Goal: Task Accomplishment & Management: Manage account settings

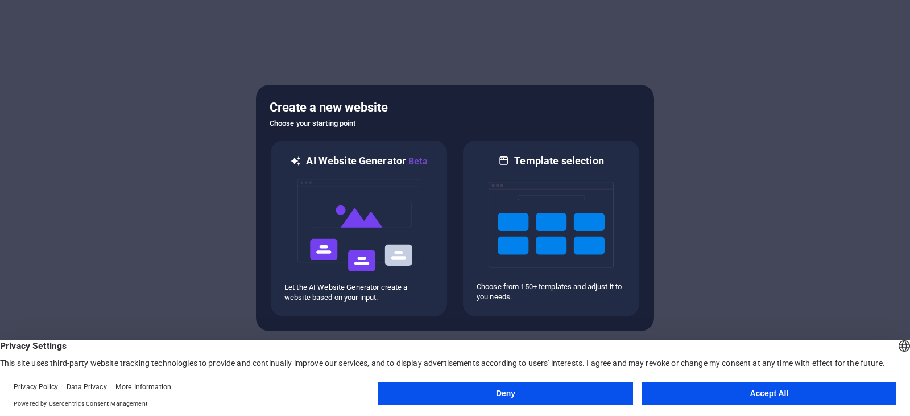
click at [708, 387] on button "Accept All" at bounding box center [769, 393] width 254 height 23
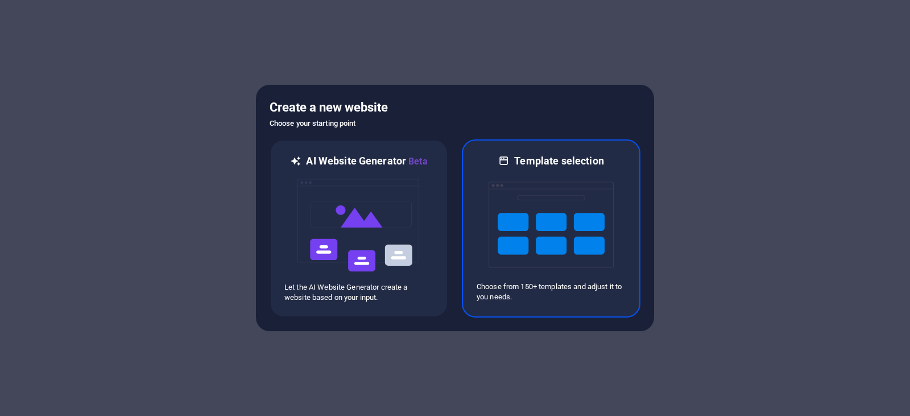
click at [534, 229] on img at bounding box center [551, 225] width 125 height 114
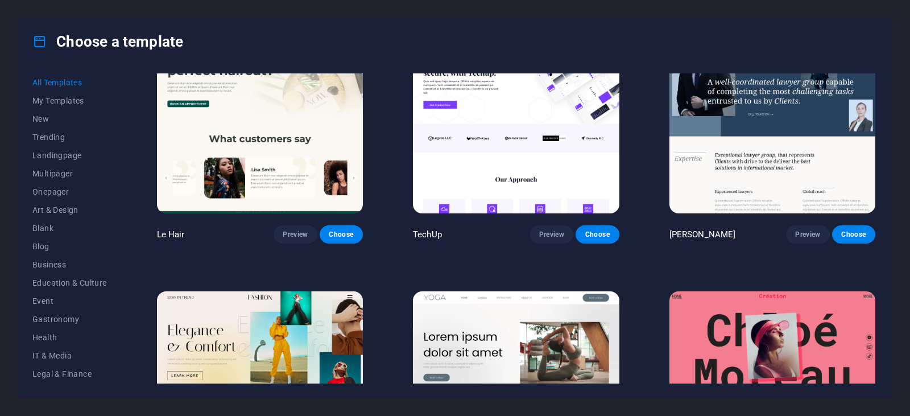
scroll to position [4608, 0]
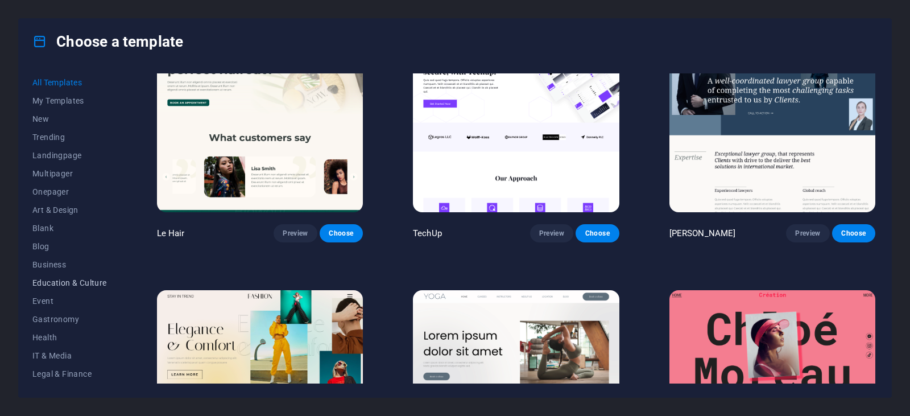
click at [68, 278] on span "Education & Culture" at bounding box center [69, 282] width 75 height 9
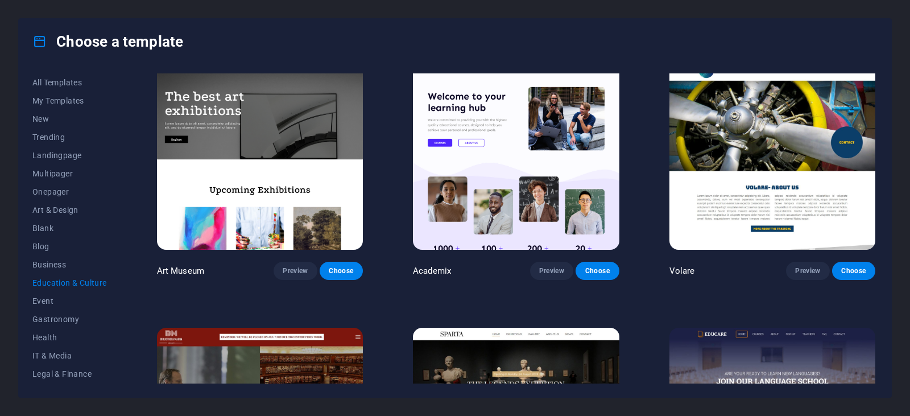
scroll to position [0, 0]
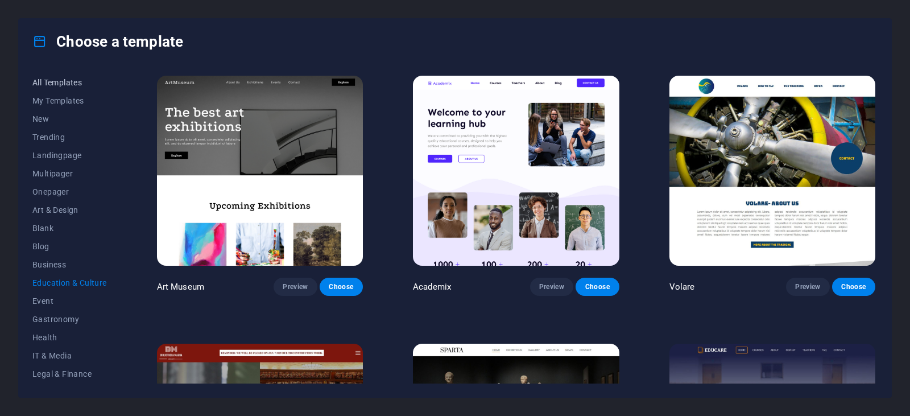
click at [54, 85] on span "All Templates" at bounding box center [69, 82] width 75 height 9
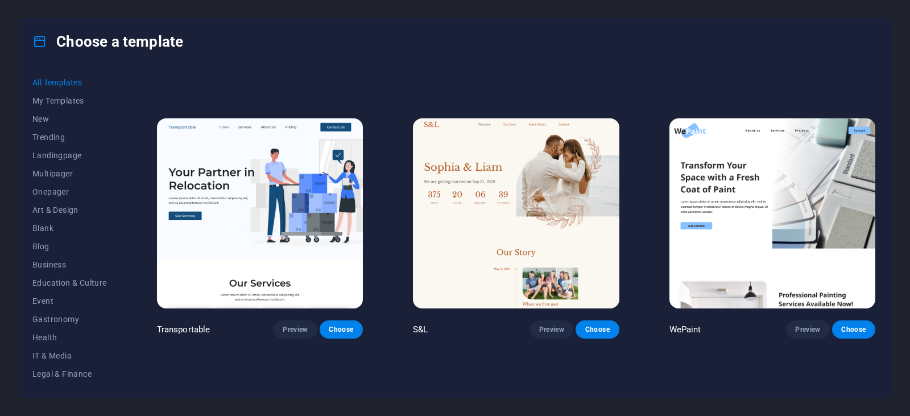
scroll to position [1024, 0]
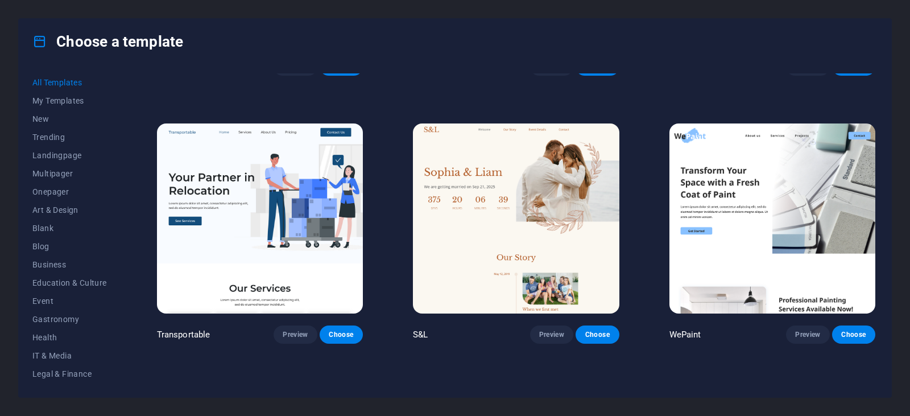
click at [263, 233] on img at bounding box center [260, 218] width 206 height 190
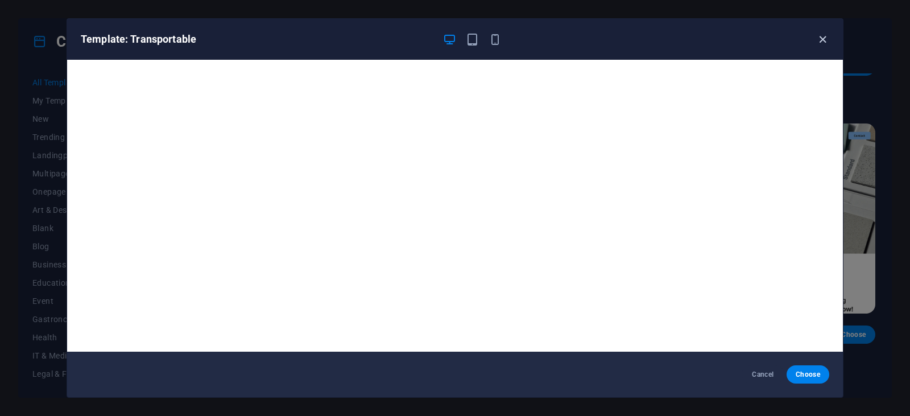
click at [822, 39] on icon "button" at bounding box center [822, 39] width 13 height 13
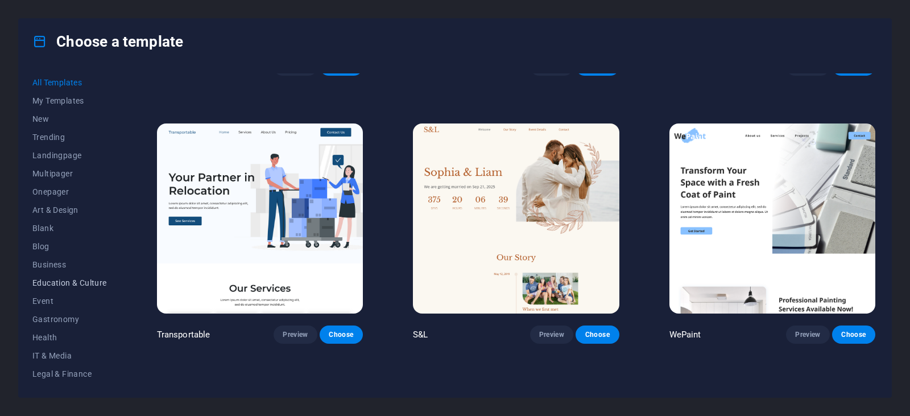
click at [71, 279] on span "Education & Culture" at bounding box center [69, 282] width 75 height 9
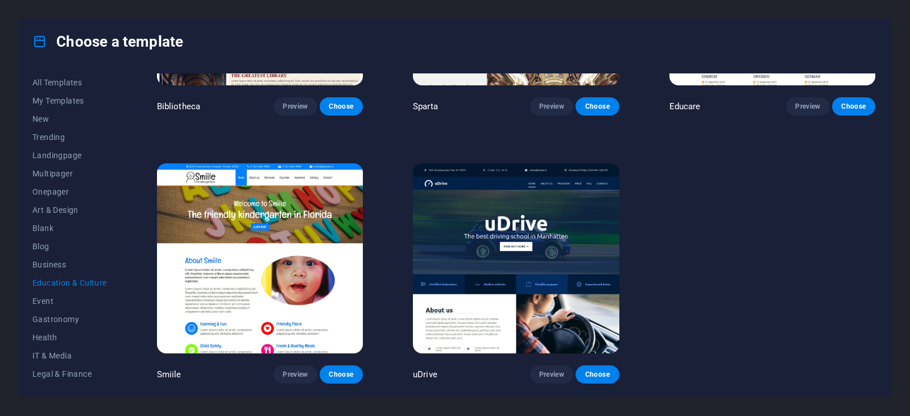
scroll to position [444, 0]
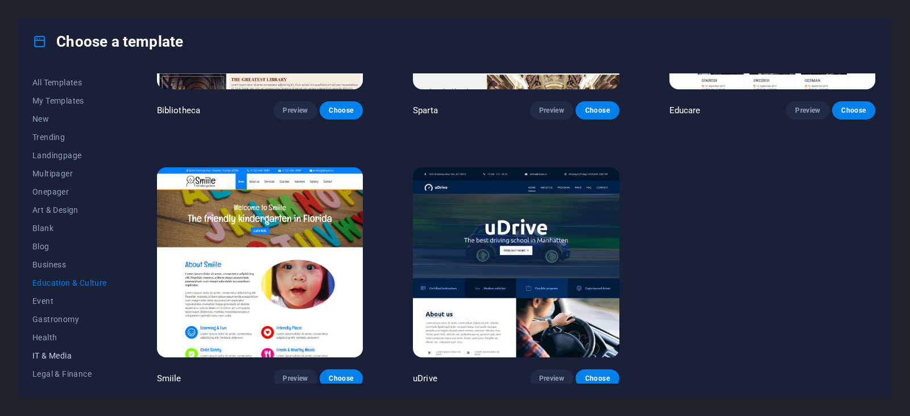
click at [47, 356] on span "IT & Media" at bounding box center [69, 355] width 75 height 9
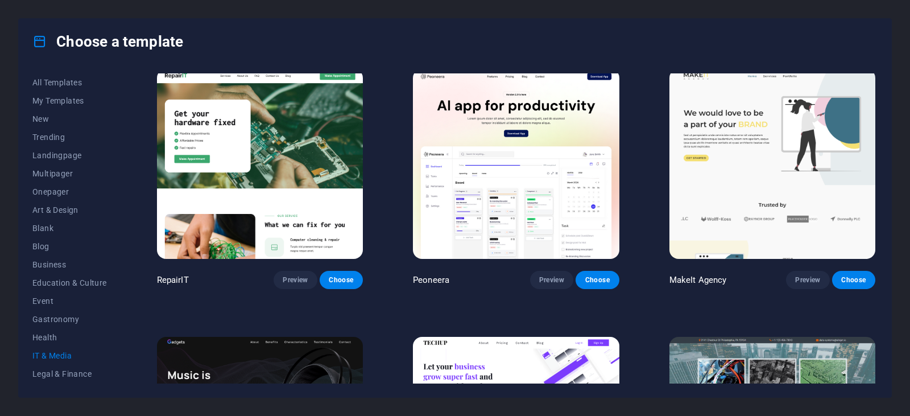
scroll to position [0, 0]
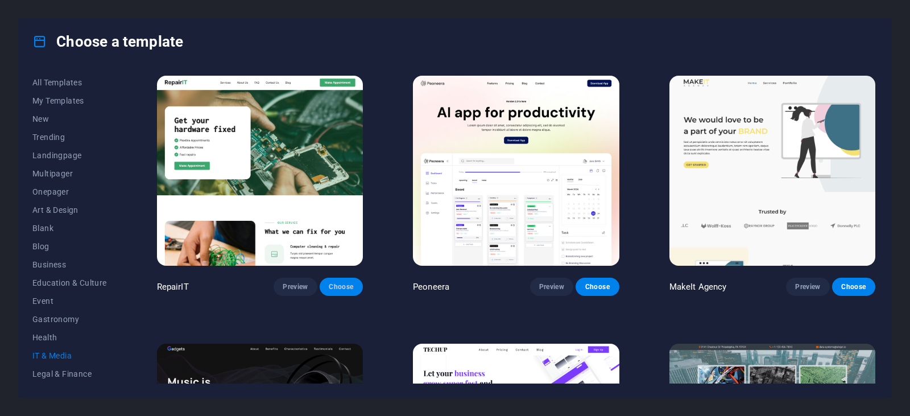
click at [331, 284] on span "Choose" at bounding box center [341, 286] width 25 height 9
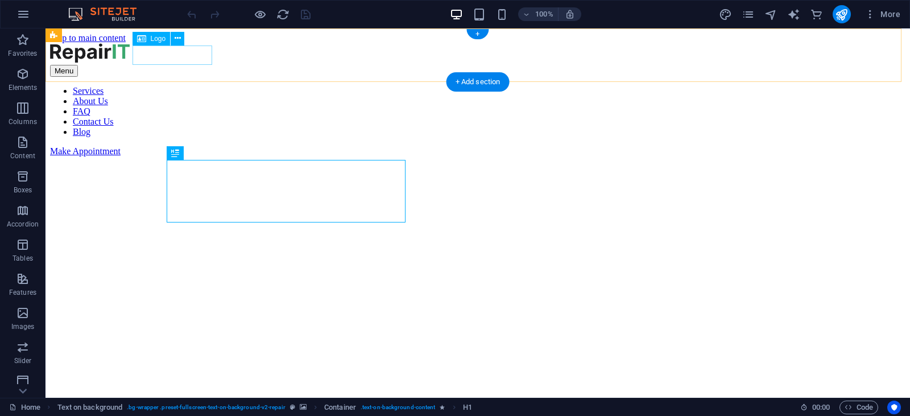
click at [196, 54] on div at bounding box center [478, 54] width 856 height 22
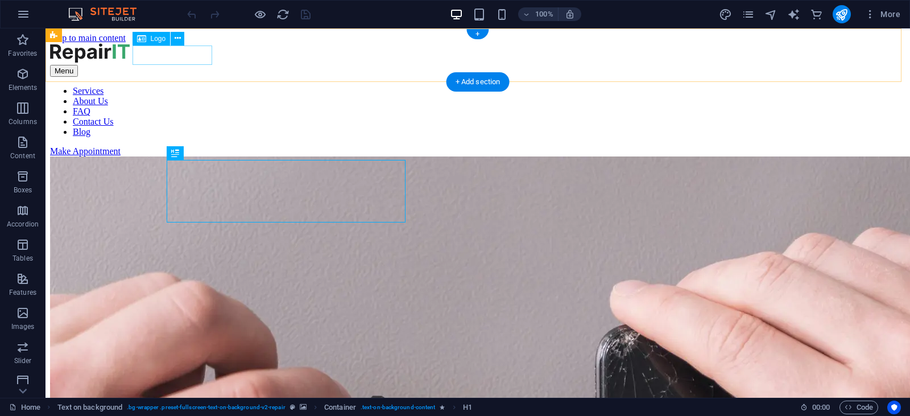
click at [196, 54] on div at bounding box center [478, 54] width 856 height 22
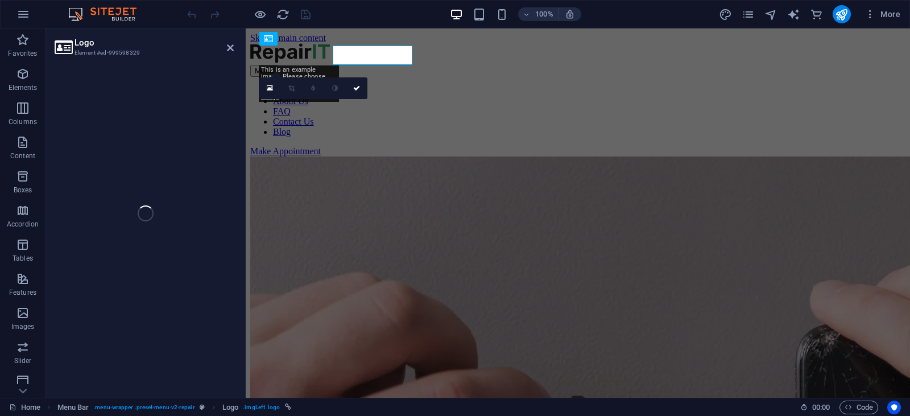
select select "px"
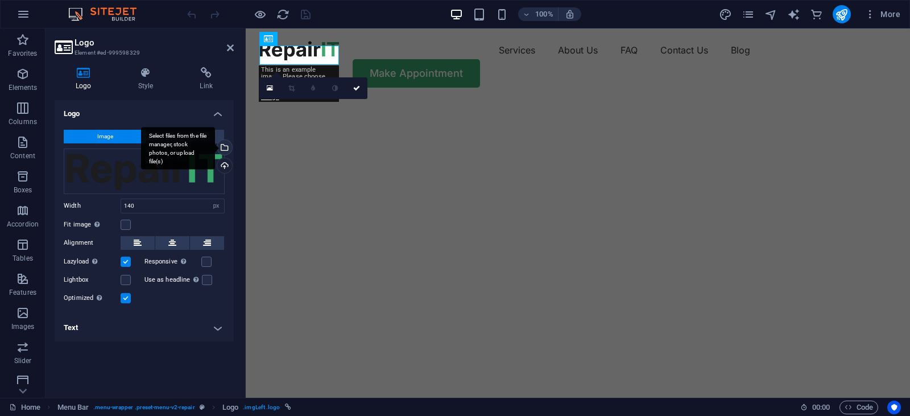
click at [224, 145] on div "Select files from the file manager, stock photos, or upload file(s)" at bounding box center [223, 148] width 17 height 17
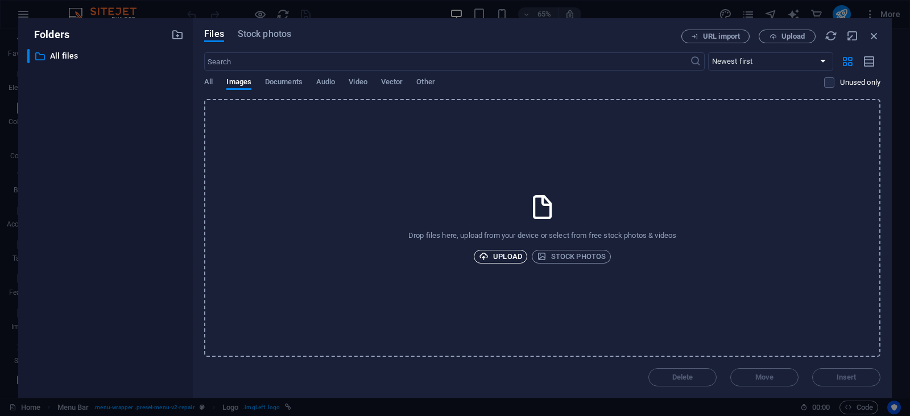
click at [515, 258] on span "Upload" at bounding box center [500, 257] width 43 height 14
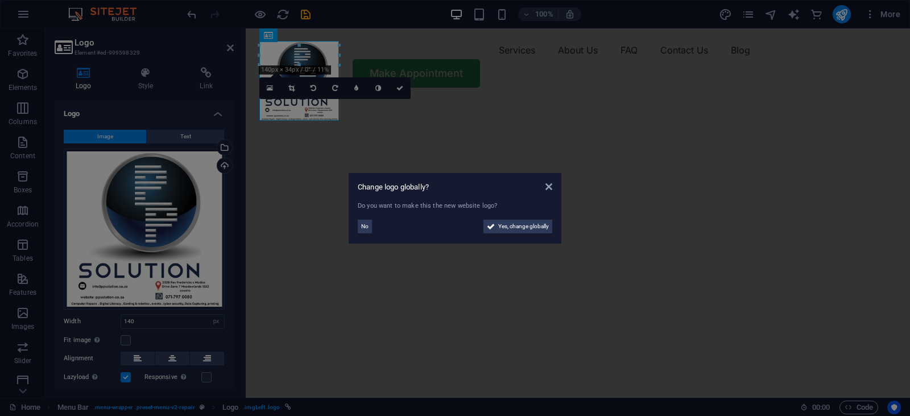
click at [702, 282] on aside "Change logo globally? Do you want to make this the new website logo? No Yes, ch…" at bounding box center [455, 208] width 910 height 416
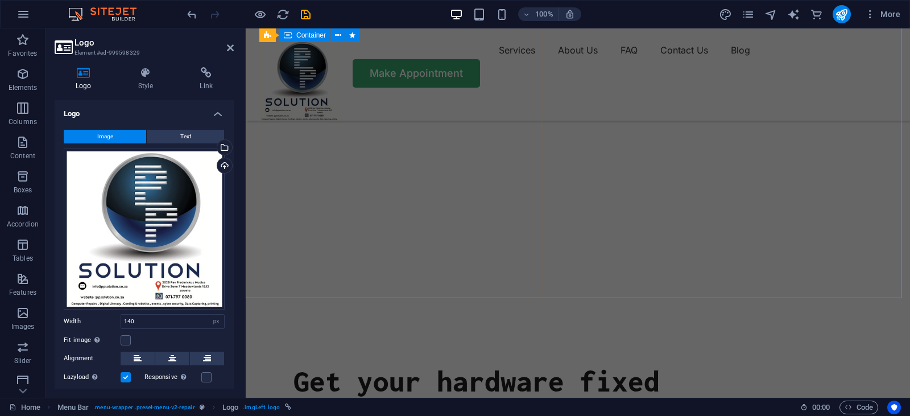
scroll to position [171, 0]
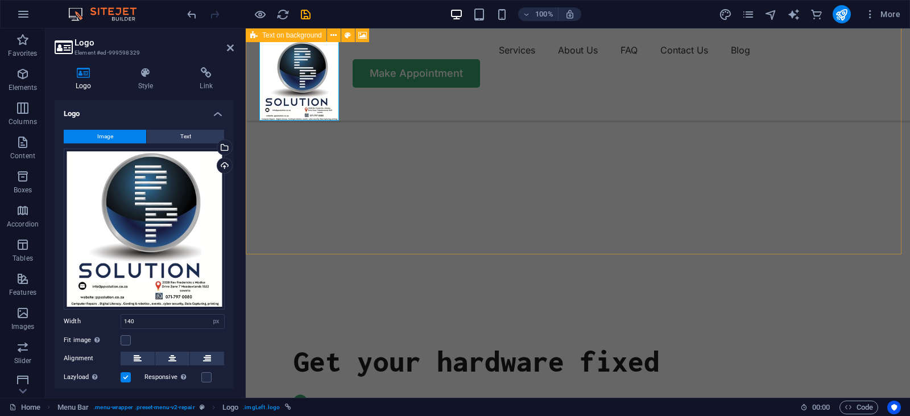
click at [630, 222] on div "Get your hardware fixed Flexible Appointments Affordable Prices Fast repairs Ma…" at bounding box center [578, 252] width 665 height 788
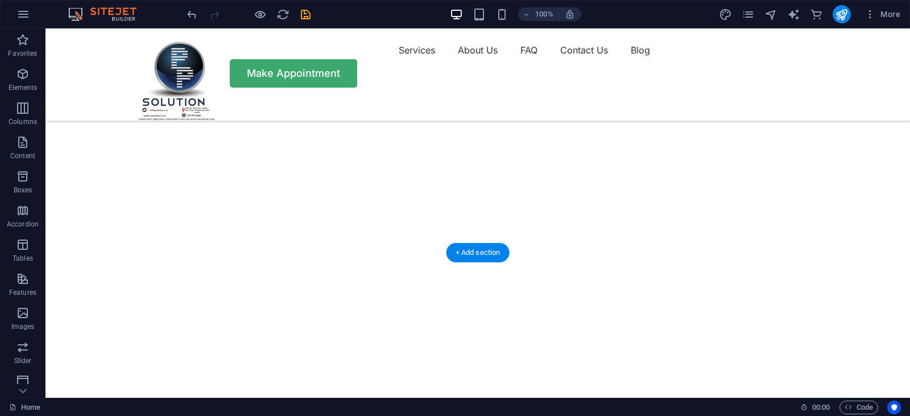
scroll to position [0, 0]
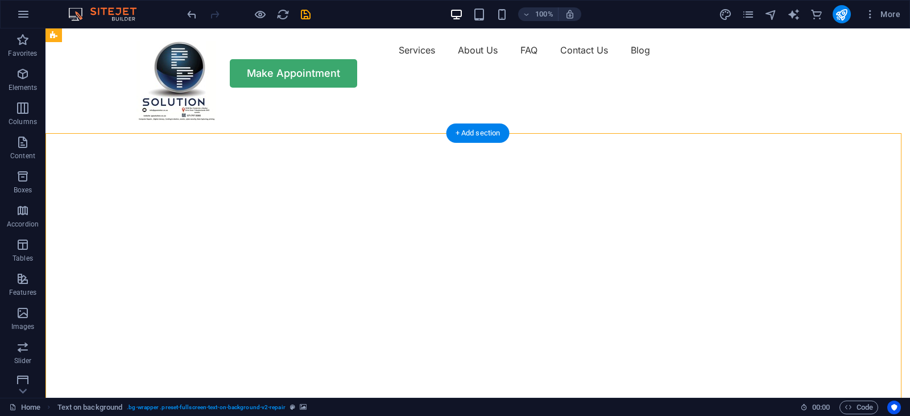
select select "vh"
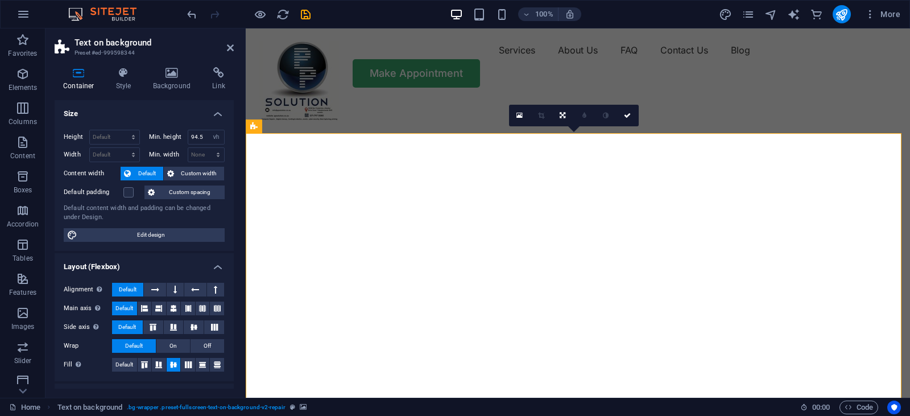
click at [512, 110] on link at bounding box center [520, 116] width 22 height 22
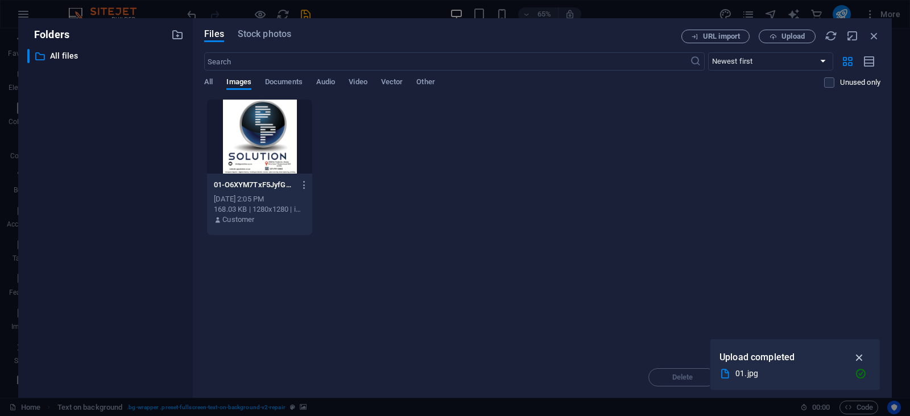
click at [860, 355] on icon "button" at bounding box center [859, 357] width 13 height 13
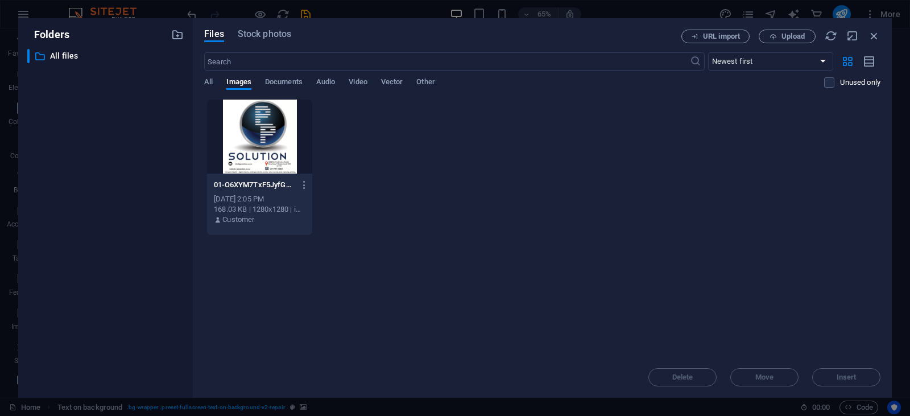
click at [853, 374] on div "Delete Move Insert" at bounding box center [542, 372] width 676 height 30
click at [849, 378] on div "Delete Move Insert" at bounding box center [542, 372] width 676 height 30
click at [365, 82] on span "Video" at bounding box center [358, 83] width 18 height 16
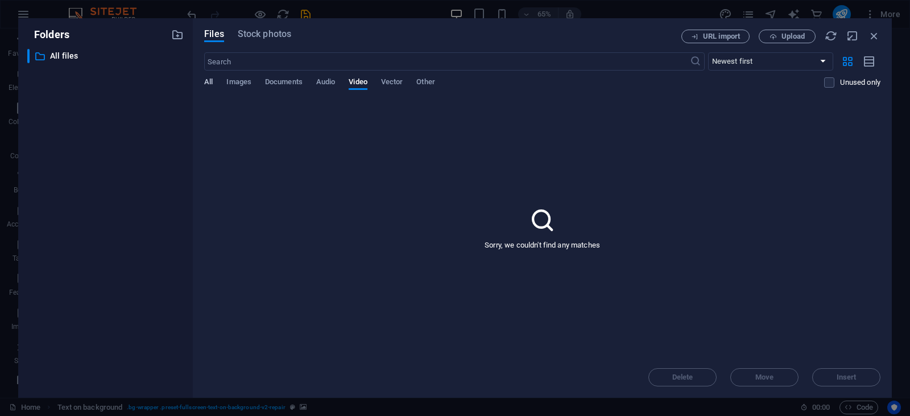
click at [211, 84] on span "All" at bounding box center [208, 83] width 9 height 16
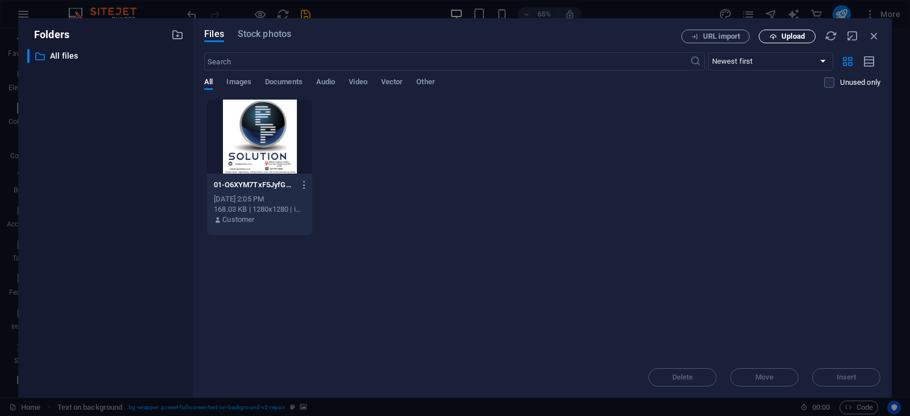
click at [798, 36] on span "Upload" at bounding box center [793, 36] width 23 height 7
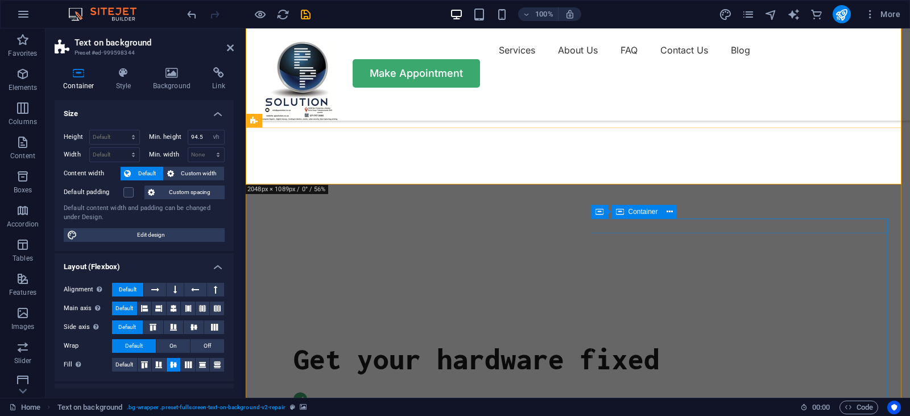
scroll to position [341, 0]
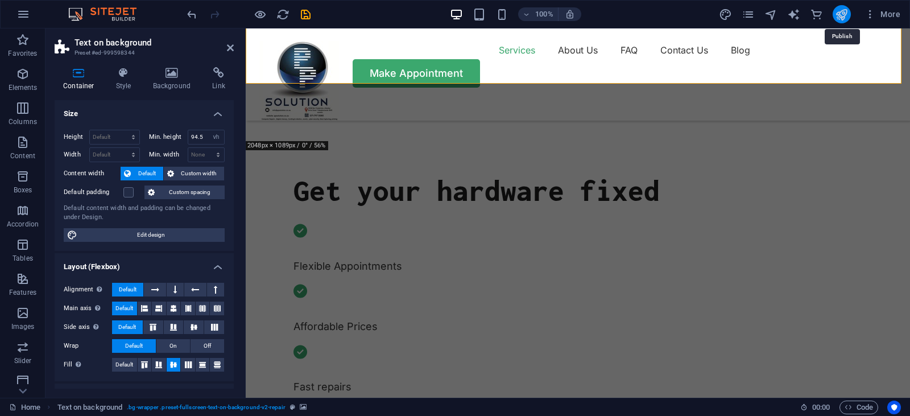
click at [847, 12] on icon "publish" at bounding box center [841, 14] width 13 height 13
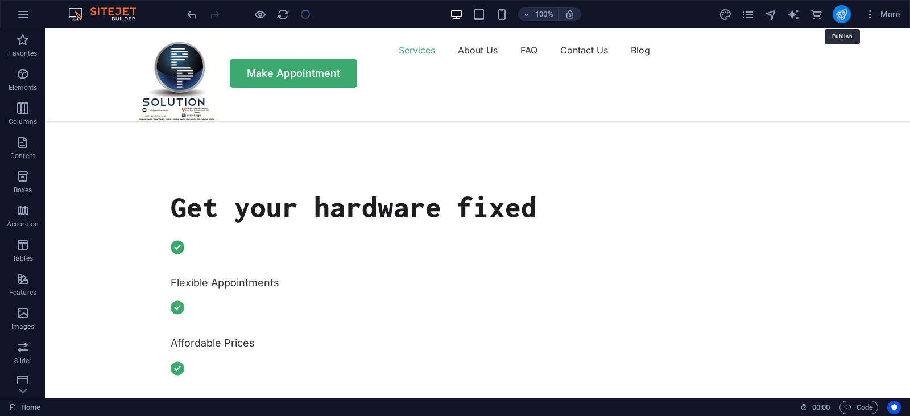
click at [847, 12] on icon "publish" at bounding box center [841, 14] width 13 height 13
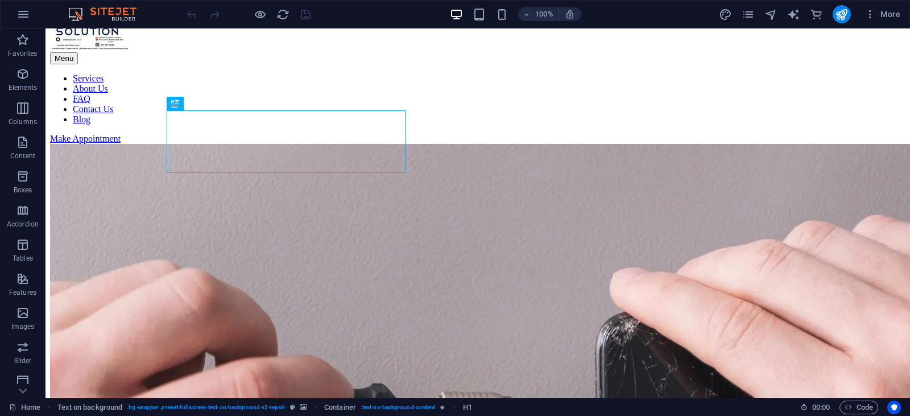
scroll to position [57, 0]
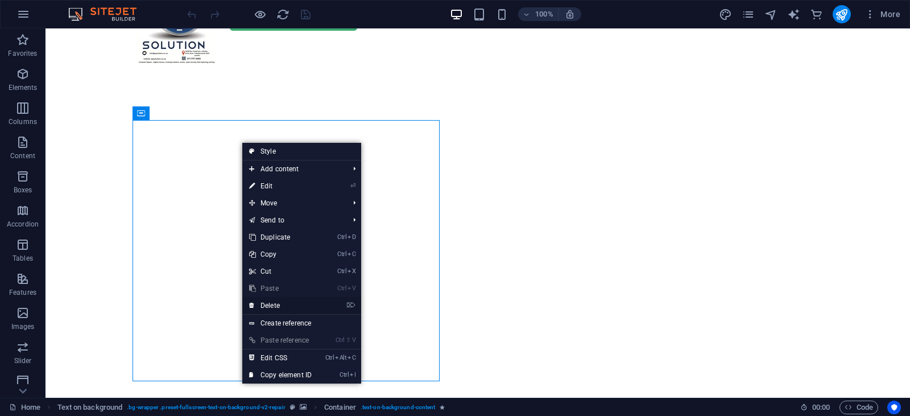
click at [294, 309] on link "⌦ Delete" at bounding box center [280, 305] width 76 height 17
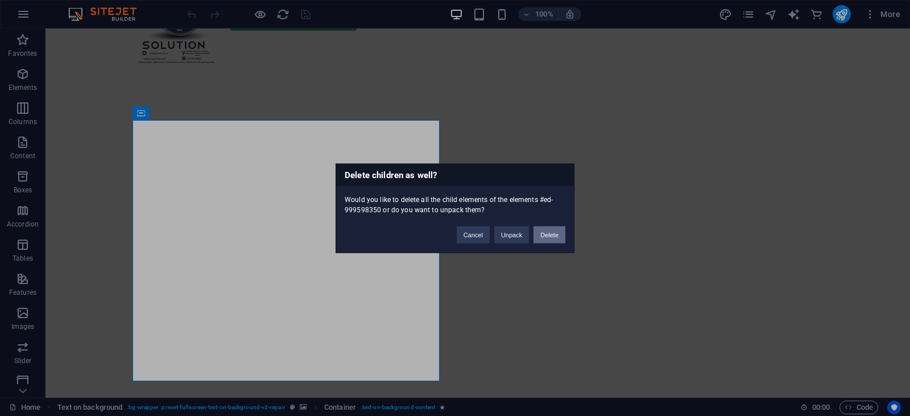
click at [544, 236] on button "Delete" at bounding box center [550, 234] width 32 height 17
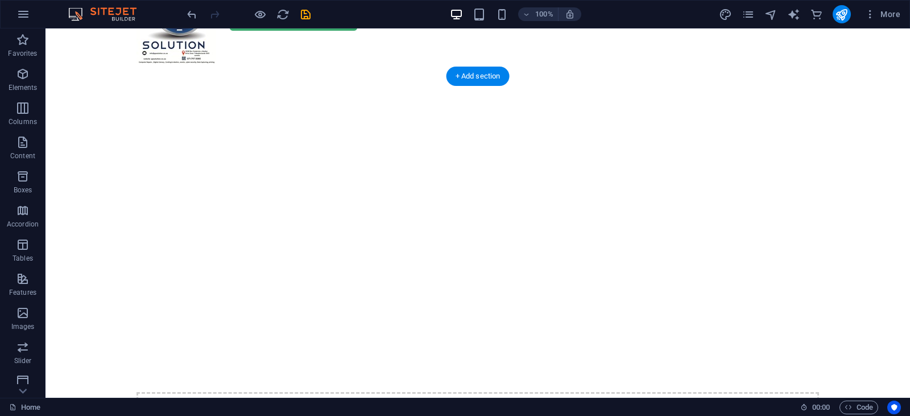
click at [525, 43] on img "1/2" at bounding box center [474, 43] width 856 height 0
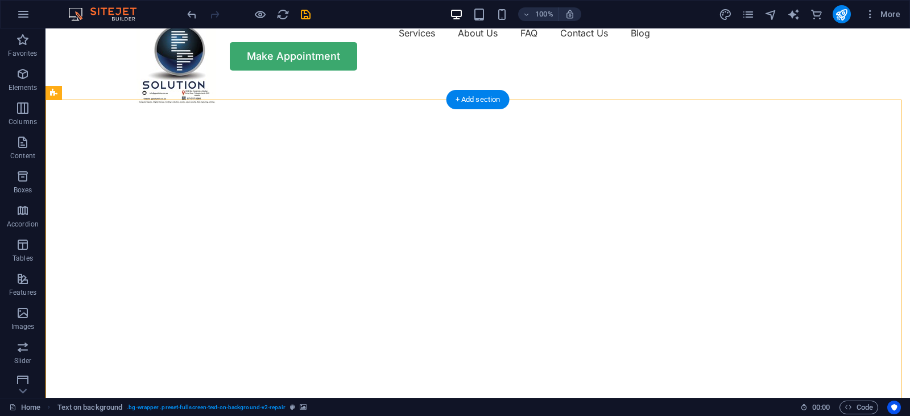
scroll to position [0, 0]
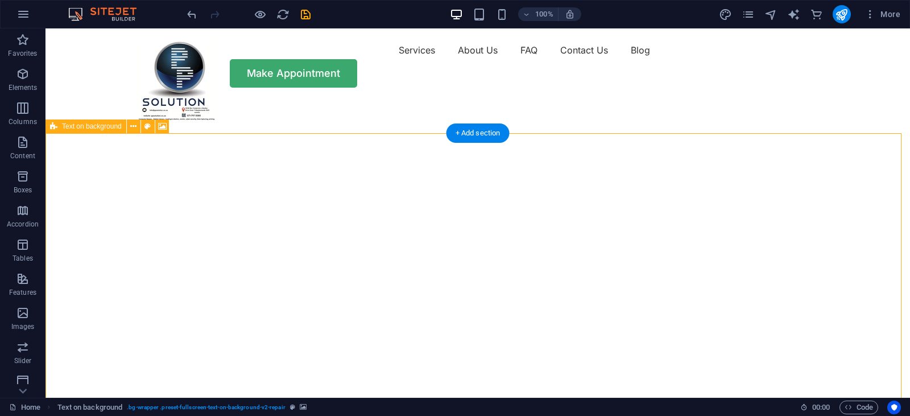
select select "vh"
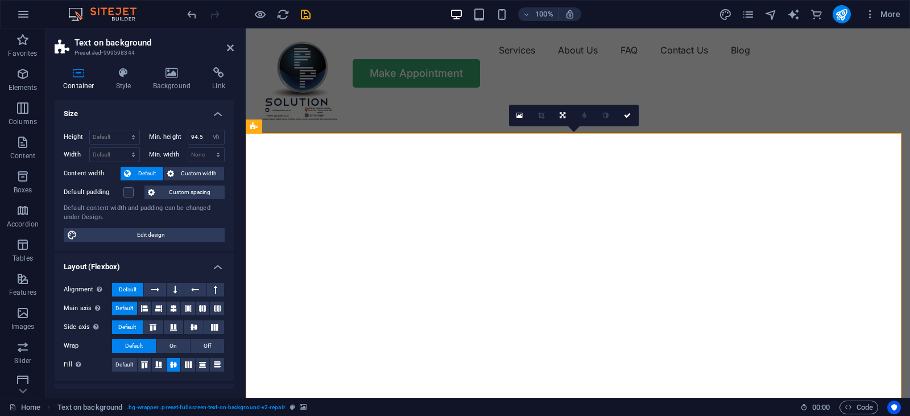
click at [415, 100] on img "1/2" at bounding box center [574, 100] width 656 height 0
click at [419, 100] on img "1/2" at bounding box center [574, 100] width 656 height 0
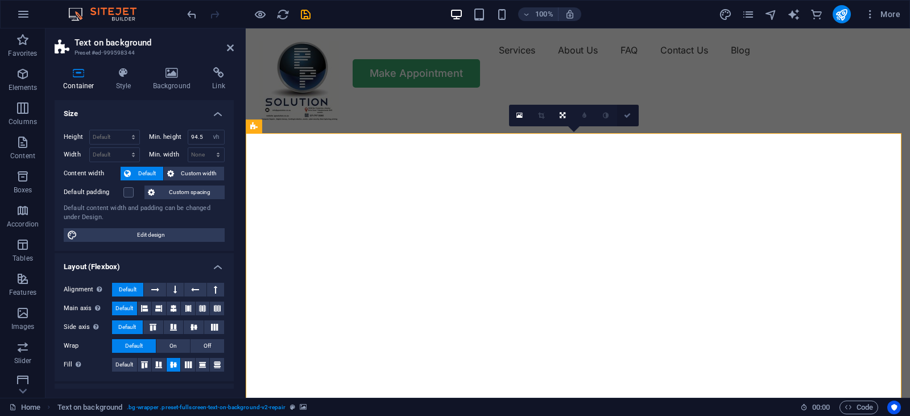
click at [633, 115] on link at bounding box center [628, 116] width 22 height 22
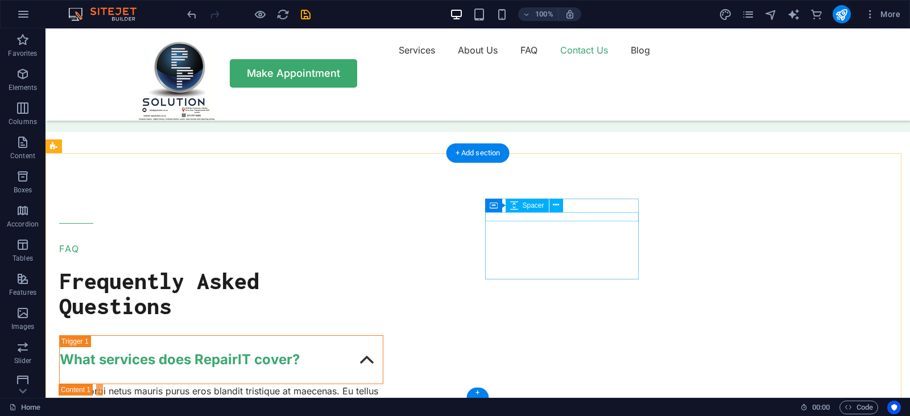
scroll to position [3899, 0]
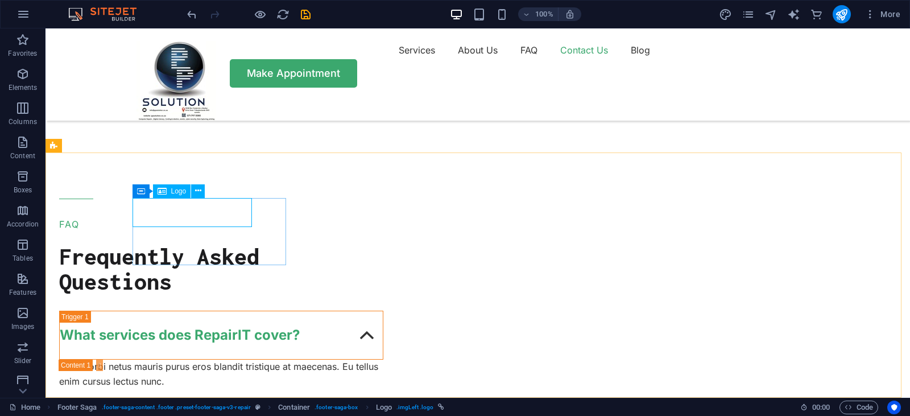
click at [176, 189] on span "Logo" at bounding box center [178, 191] width 15 height 7
click at [174, 192] on span "Logo" at bounding box center [178, 191] width 15 height 7
click at [174, 192] on div "Drag here to replace the existing content. Press “Ctrl” if you want to create a…" at bounding box center [478, 212] width 865 height 369
select select "px"
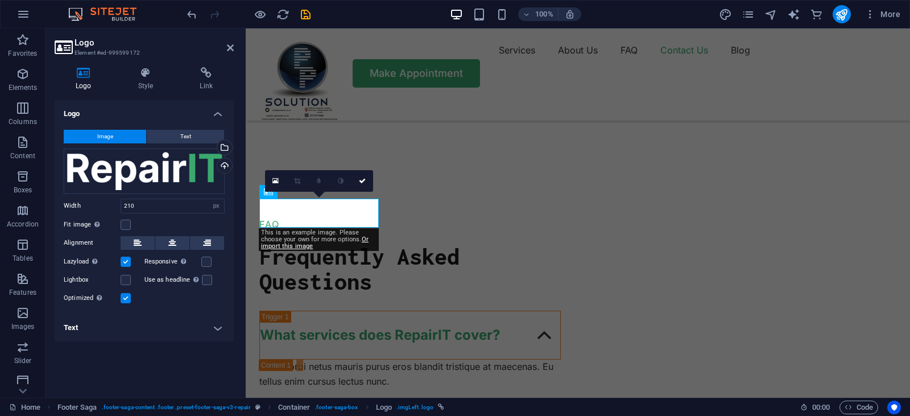
scroll to position [3913, 0]
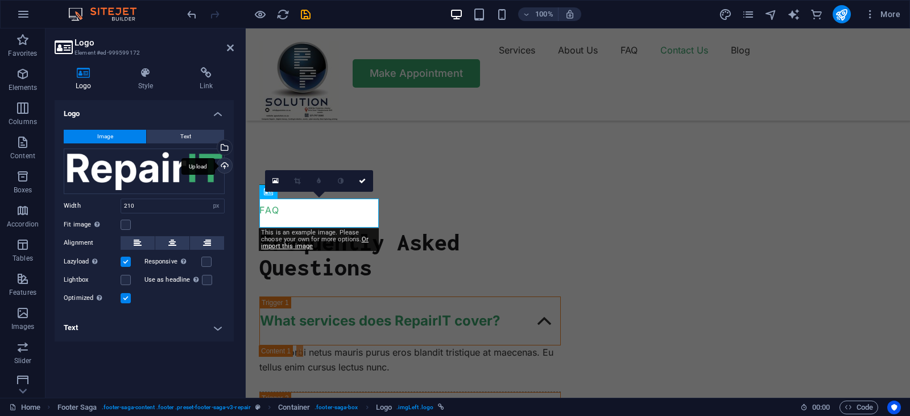
click at [222, 162] on div "Upload" at bounding box center [223, 166] width 17 height 17
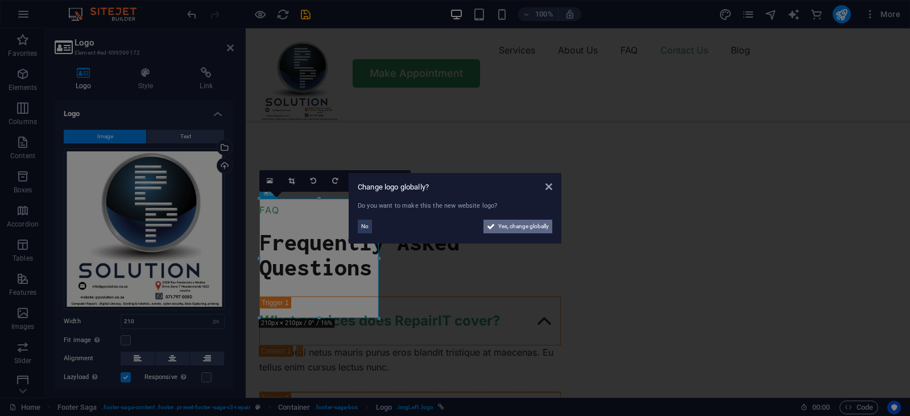
click at [522, 226] on span "Yes, change globally" at bounding box center [523, 227] width 51 height 14
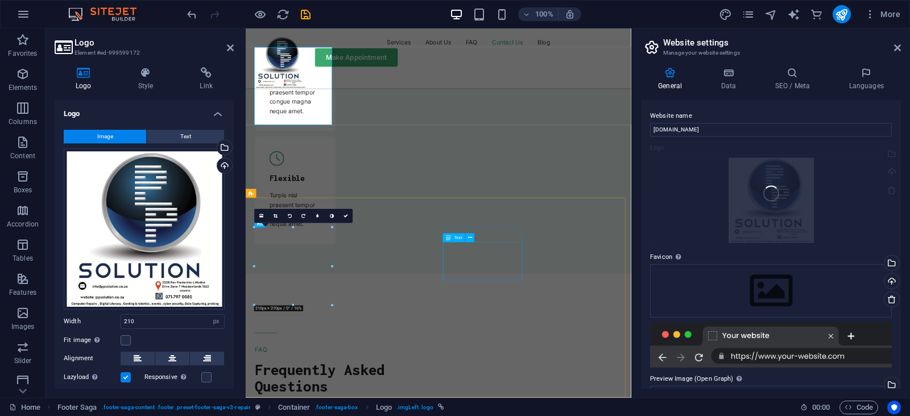
scroll to position [4054, 0]
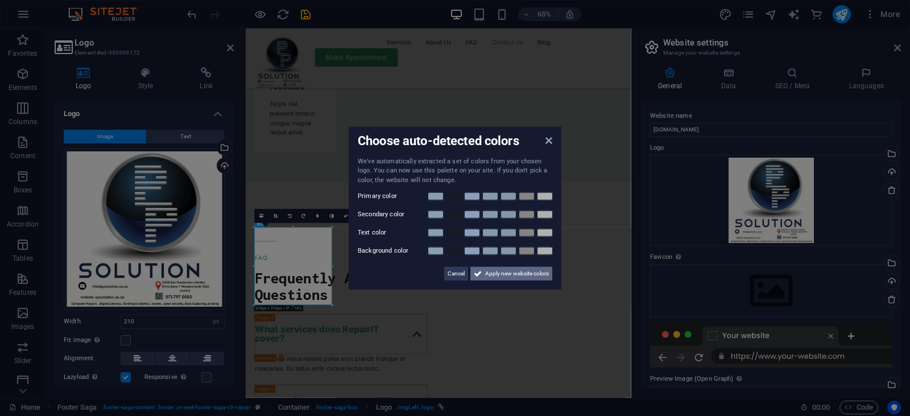
click at [513, 270] on span "Apply new website colors" at bounding box center [517, 274] width 64 height 14
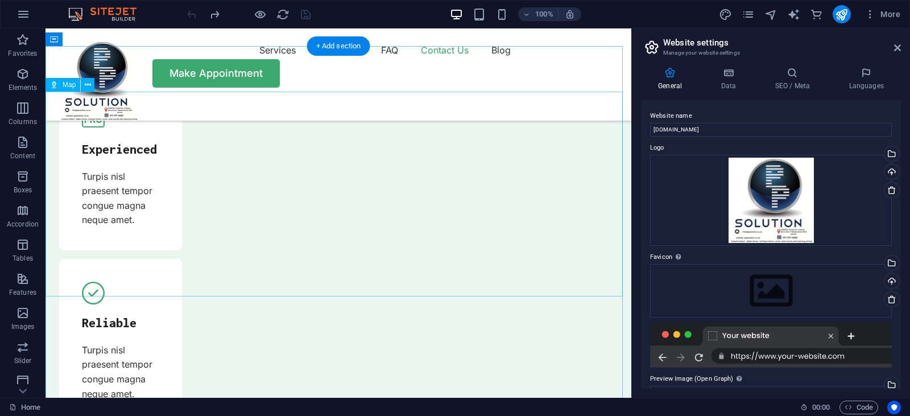
scroll to position [3539, 0]
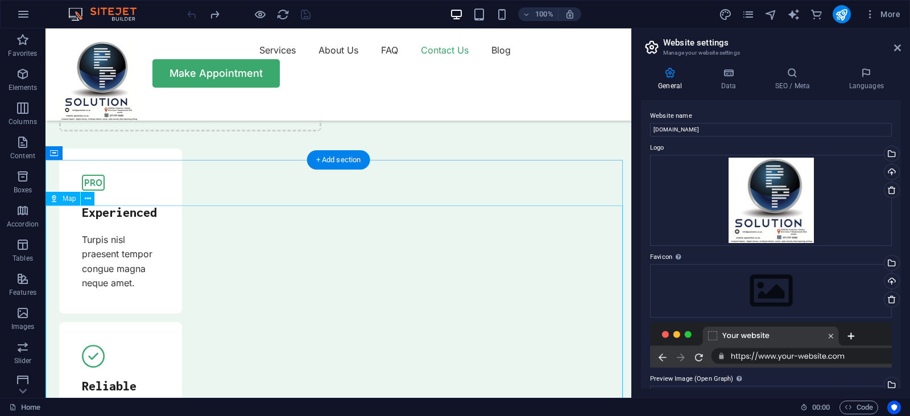
select select "1"
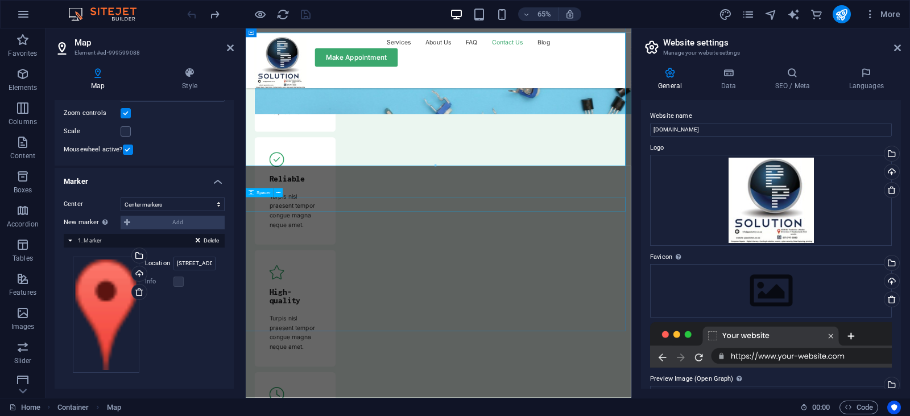
scroll to position [3735, 0]
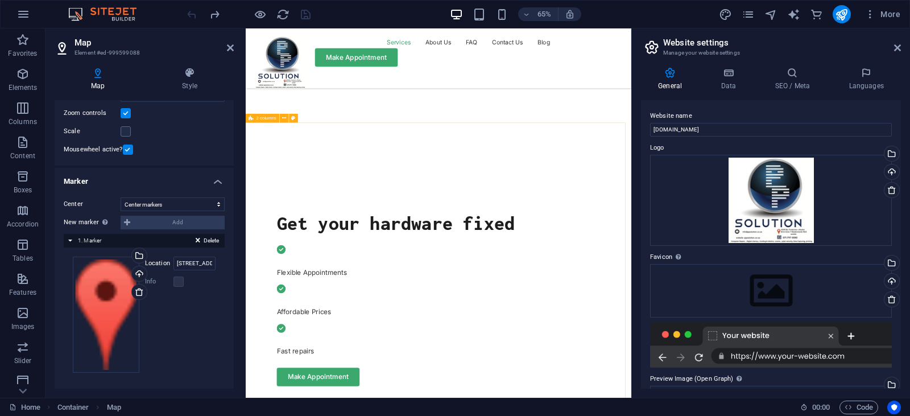
scroll to position [512, 0]
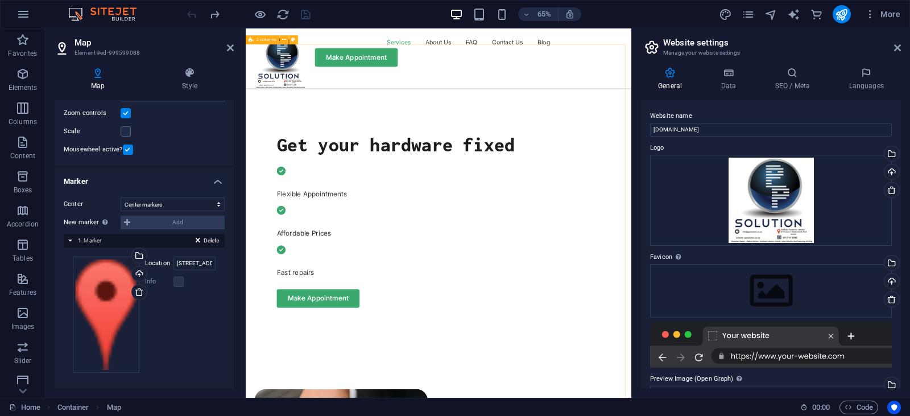
select select "px"
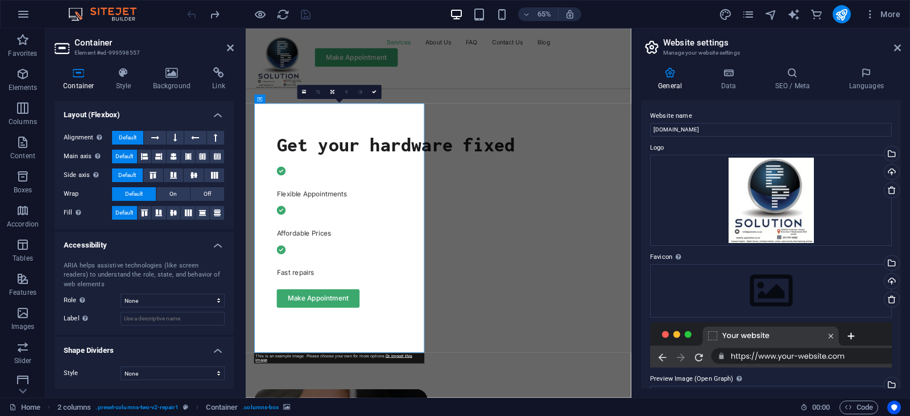
scroll to position [172, 0]
click at [305, 88] on link at bounding box center [305, 92] width 14 height 14
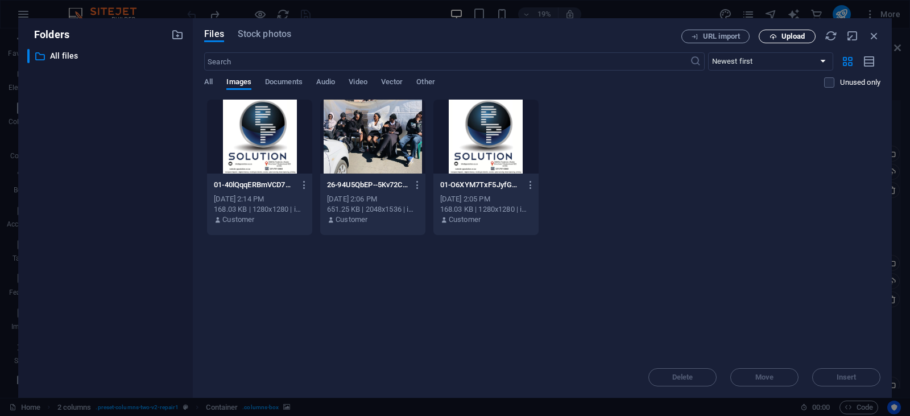
click at [786, 37] on span "Upload" at bounding box center [793, 36] width 23 height 7
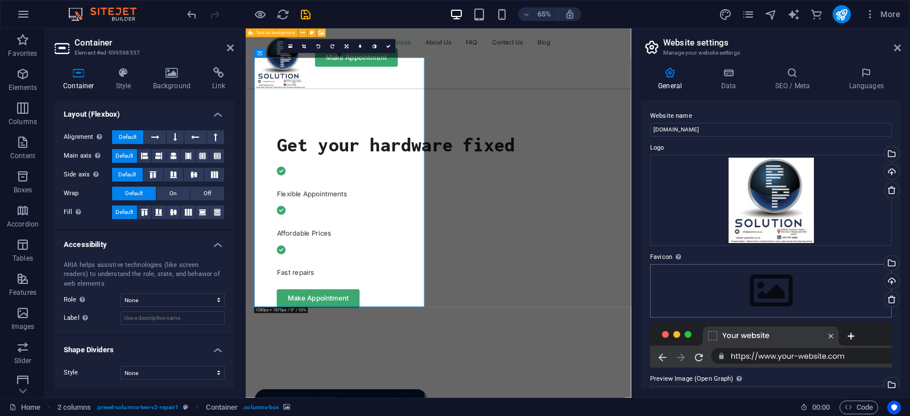
scroll to position [683, 0]
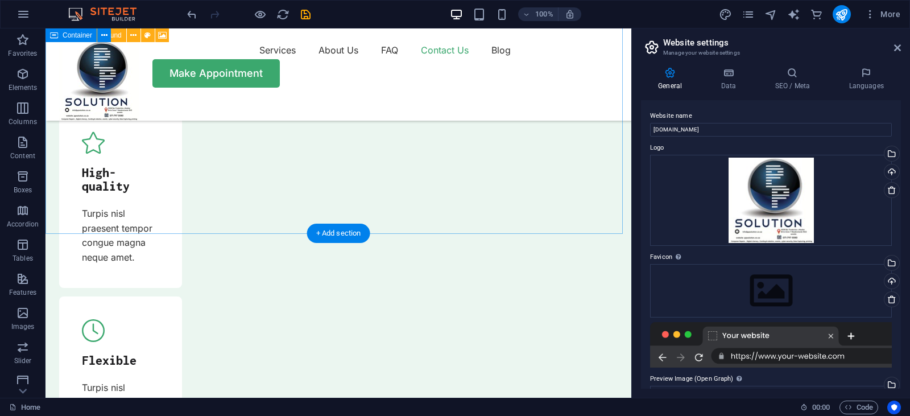
scroll to position [4051, 0]
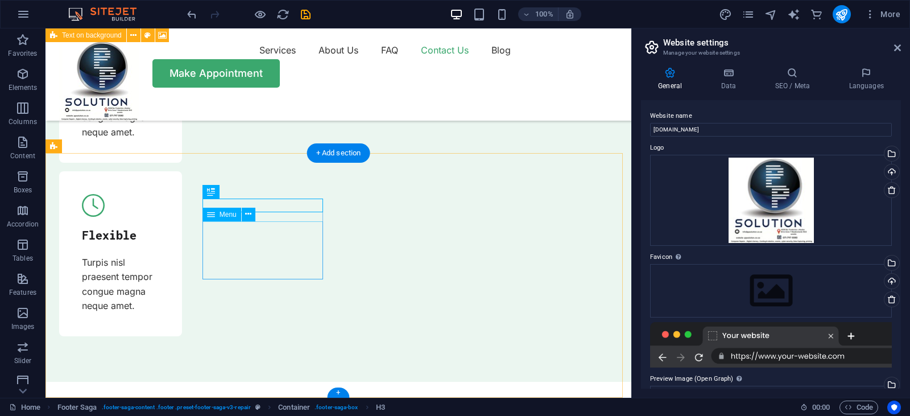
select select
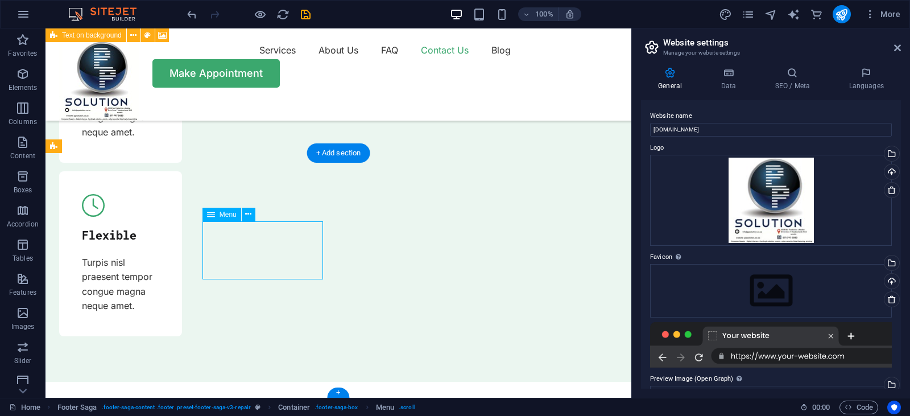
select select
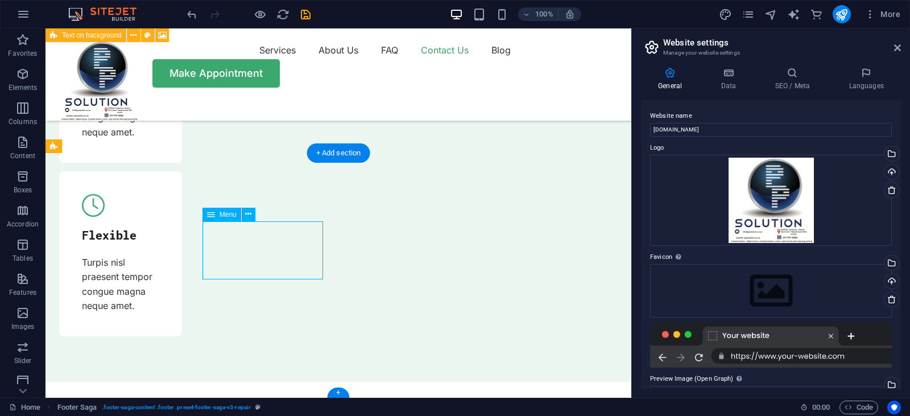
select select
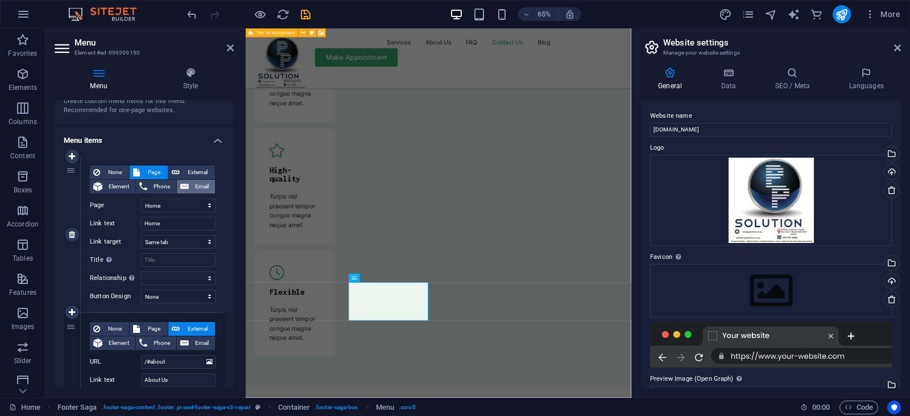
scroll to position [0, 0]
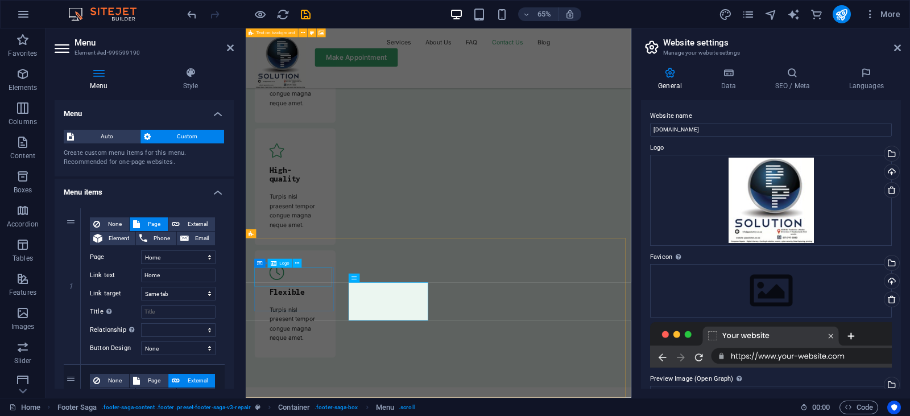
select select "px"
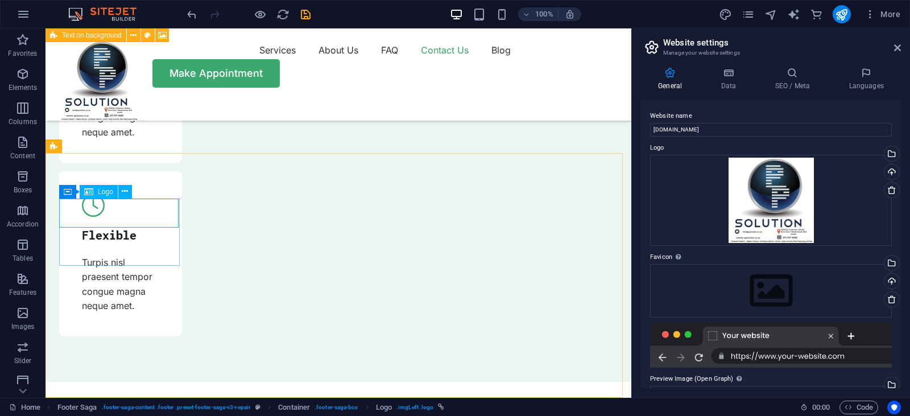
click at [96, 192] on div "Logo" at bounding box center [99, 192] width 38 height 14
click at [105, 192] on span "Logo" at bounding box center [105, 191] width 15 height 7
select select "px"
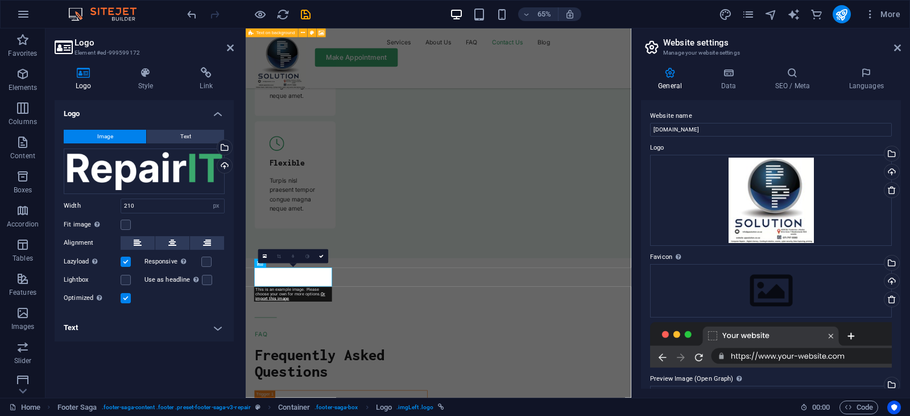
click at [172, 214] on div "Image Text Drag files here, click to choose files or select files from Files or…" at bounding box center [144, 217] width 179 height 193
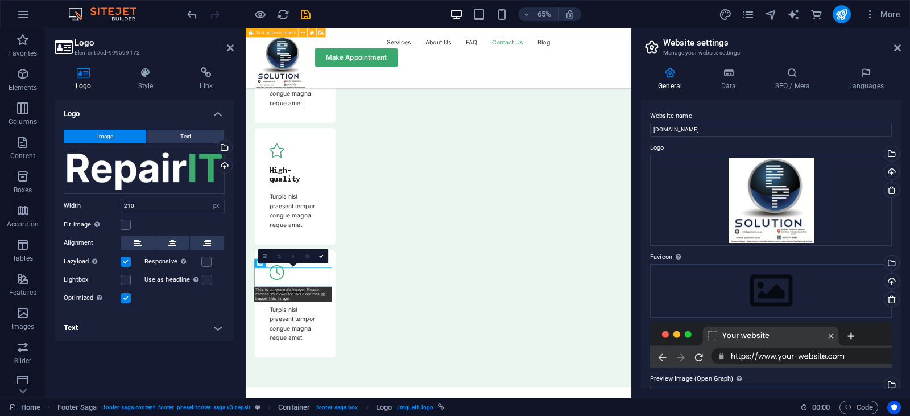
click at [267, 256] on icon at bounding box center [265, 256] width 4 height 5
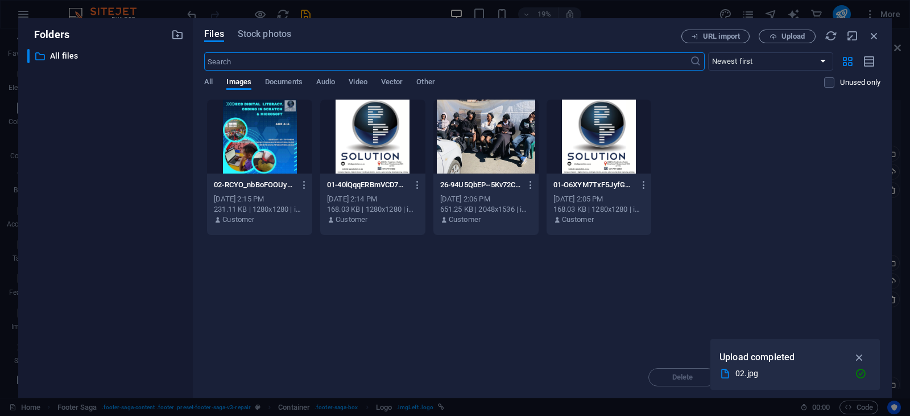
scroll to position [4051, 0]
click at [799, 34] on span "Upload" at bounding box center [793, 36] width 23 height 7
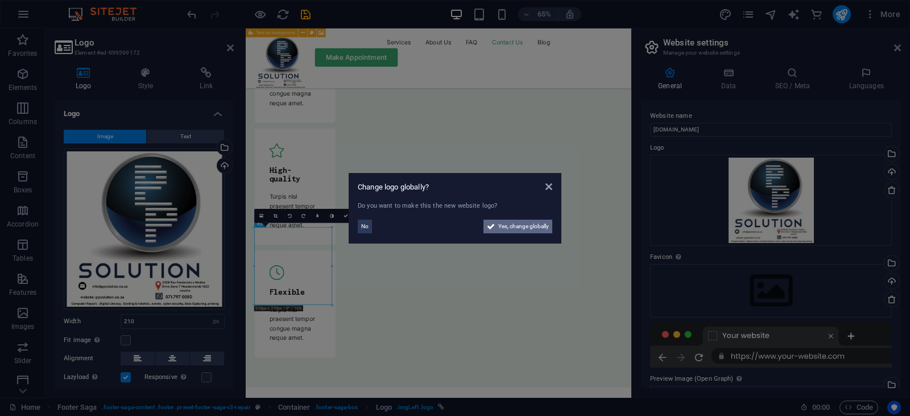
scroll to position [4054, 0]
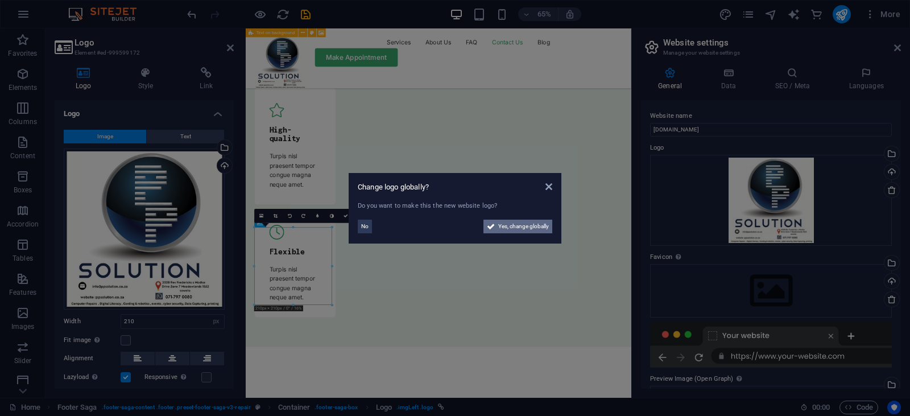
click at [534, 223] on span "Yes, change globally" at bounding box center [523, 227] width 51 height 14
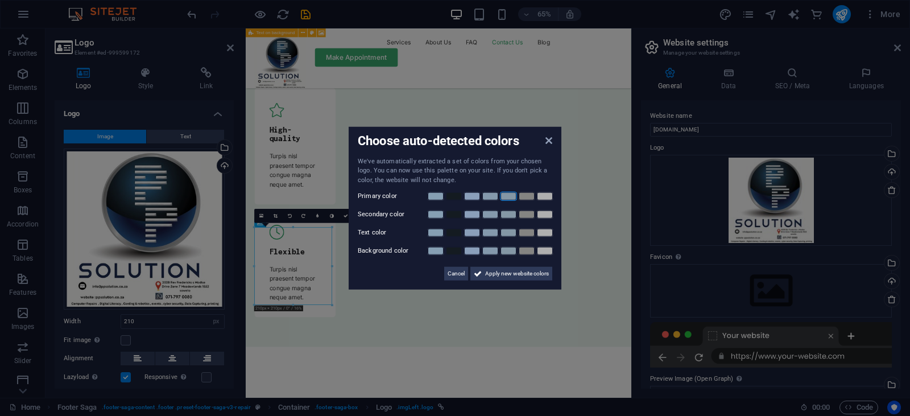
click at [509, 195] on link at bounding box center [508, 196] width 17 height 9
click at [489, 216] on link at bounding box center [490, 214] width 17 height 9
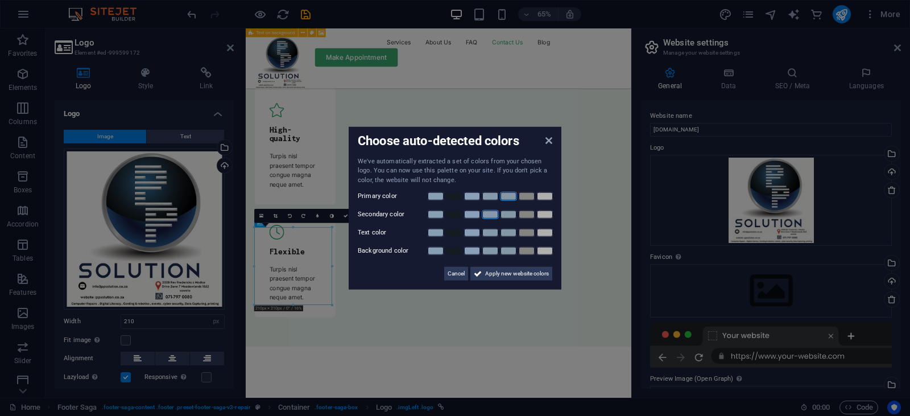
click at [489, 217] on link at bounding box center [490, 214] width 17 height 9
click at [507, 230] on link at bounding box center [508, 232] width 17 height 9
click at [508, 251] on link at bounding box center [508, 250] width 17 height 9
click at [516, 275] on span "Apply new website colors" at bounding box center [517, 274] width 64 height 14
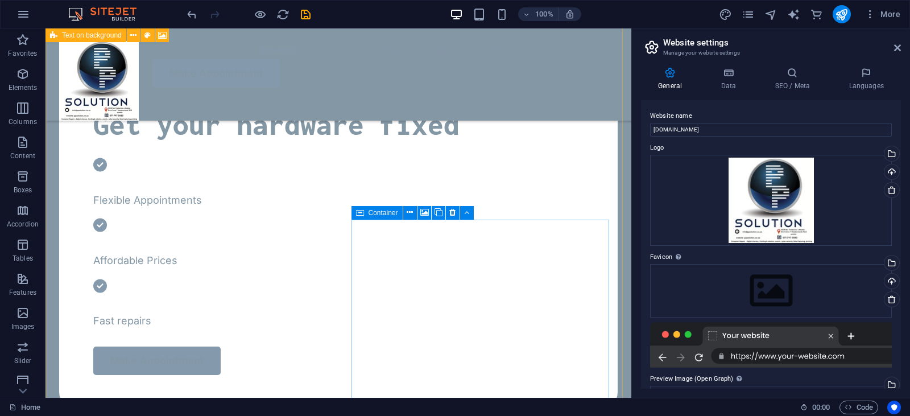
scroll to position [797, 0]
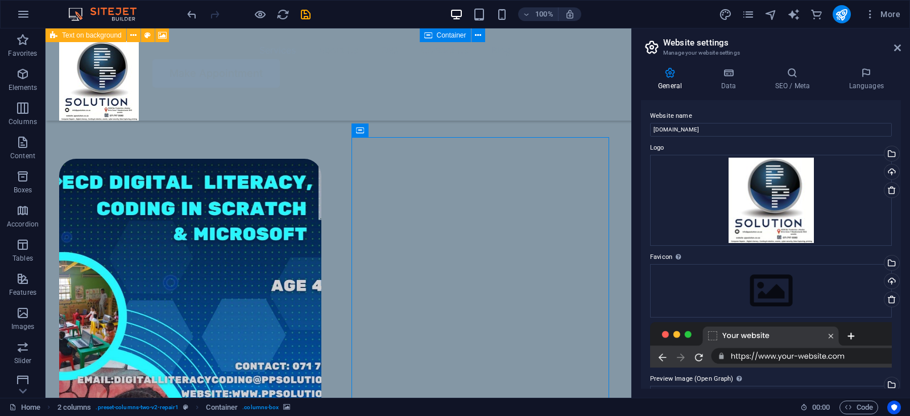
select select "px"
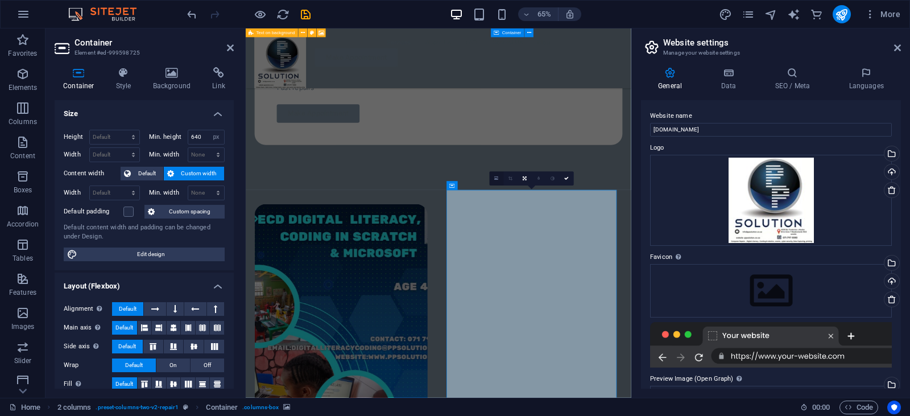
click at [496, 176] on icon at bounding box center [497, 178] width 4 height 5
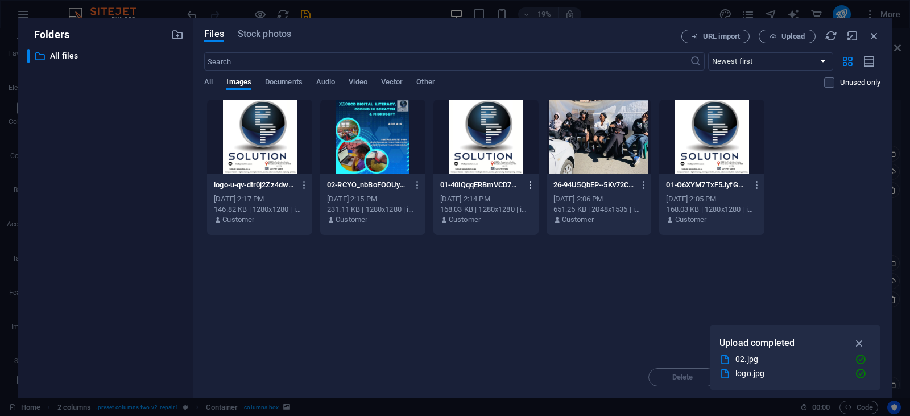
click at [532, 184] on icon "button" at bounding box center [531, 185] width 11 height 10
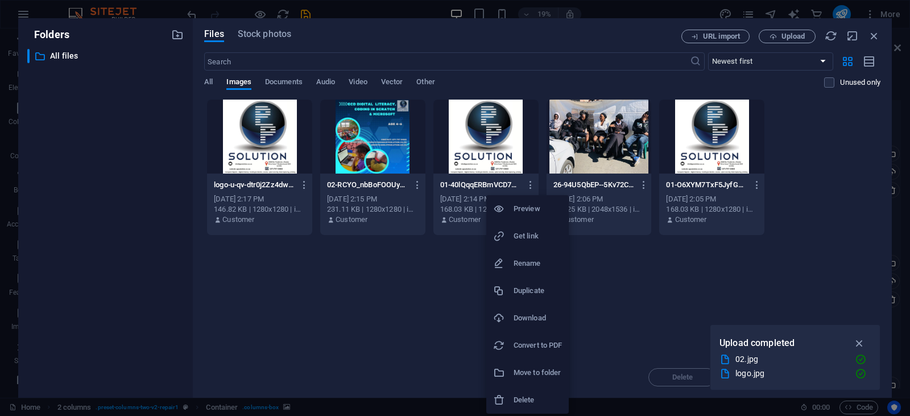
click at [556, 403] on h6 "Delete" at bounding box center [538, 400] width 48 height 14
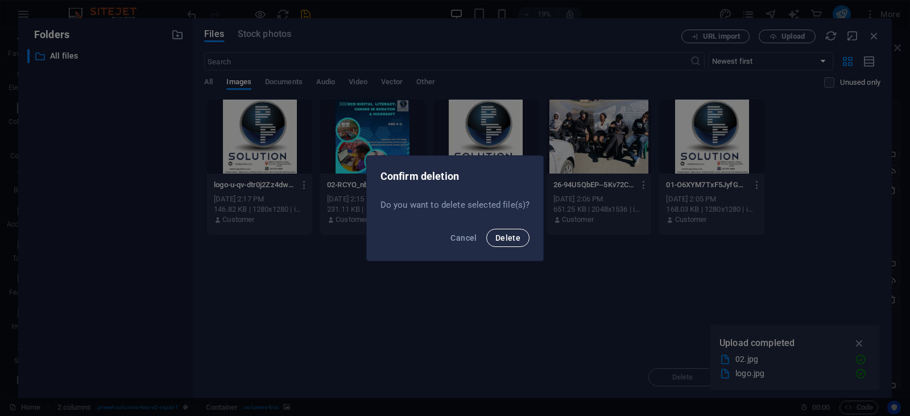
click at [511, 240] on span "Delete" at bounding box center [508, 237] width 25 height 9
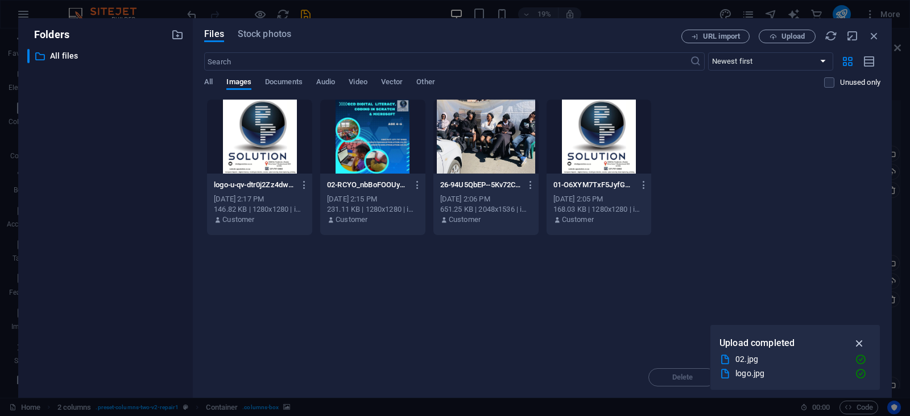
click at [859, 345] on icon "button" at bounding box center [859, 343] width 13 height 13
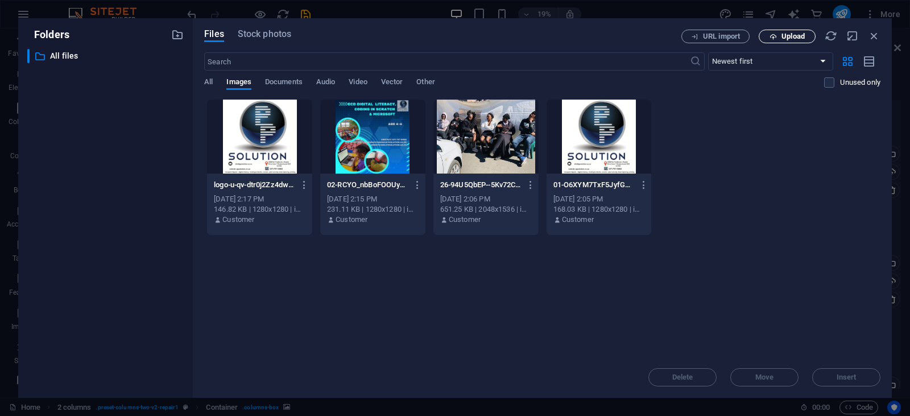
click at [771, 36] on icon "button" at bounding box center [773, 36] width 7 height 7
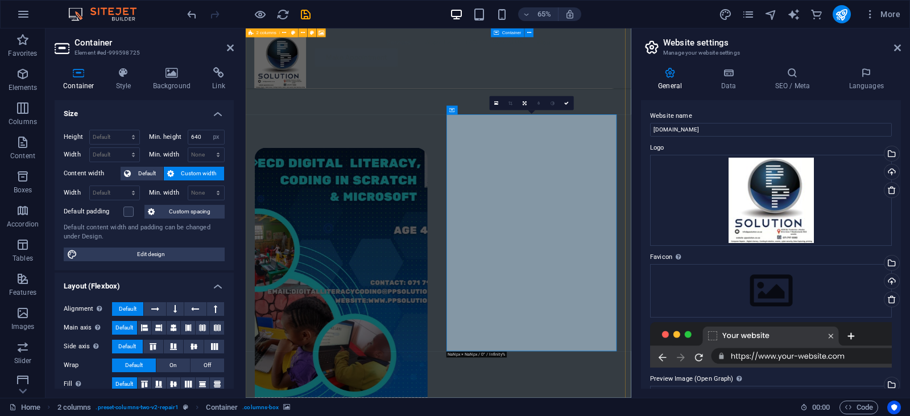
scroll to position [853, 0]
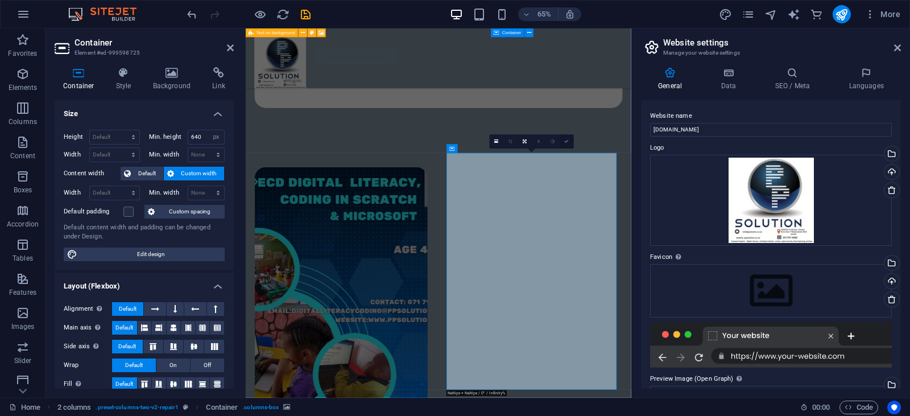
click at [566, 142] on icon at bounding box center [567, 141] width 5 height 5
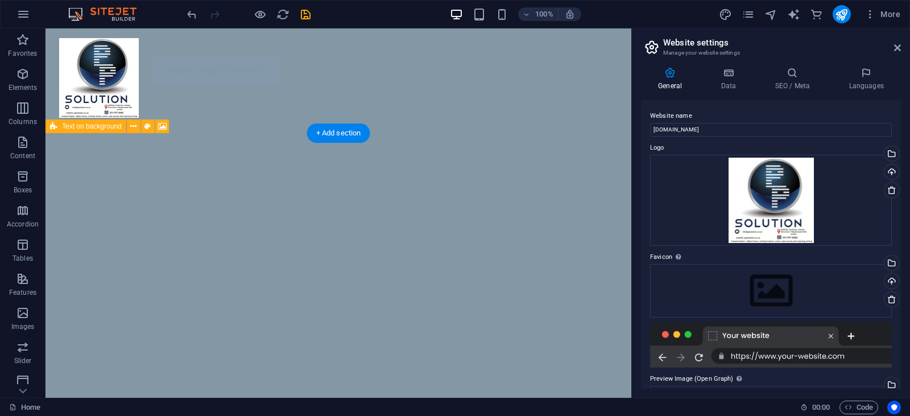
scroll to position [0, 0]
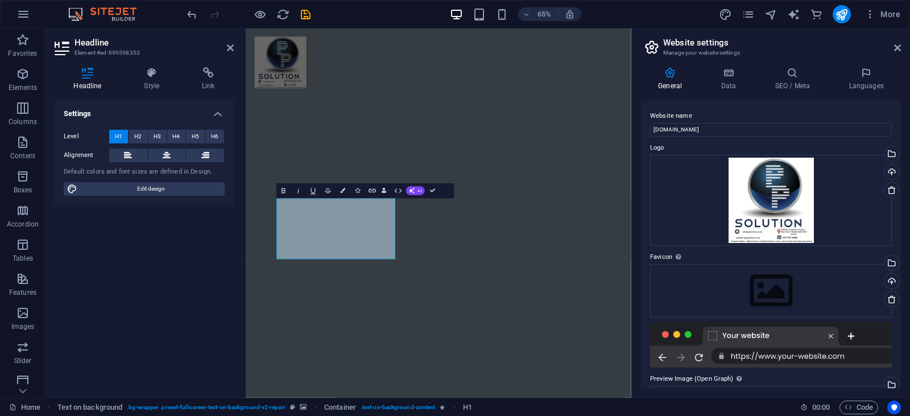
click at [669, 100] on img "1/2" at bounding box center [538, 100] width 585 height 0
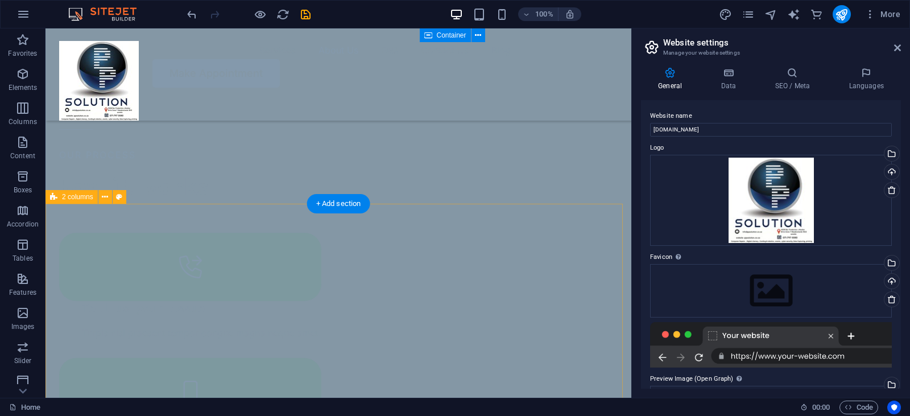
scroll to position [1593, 0]
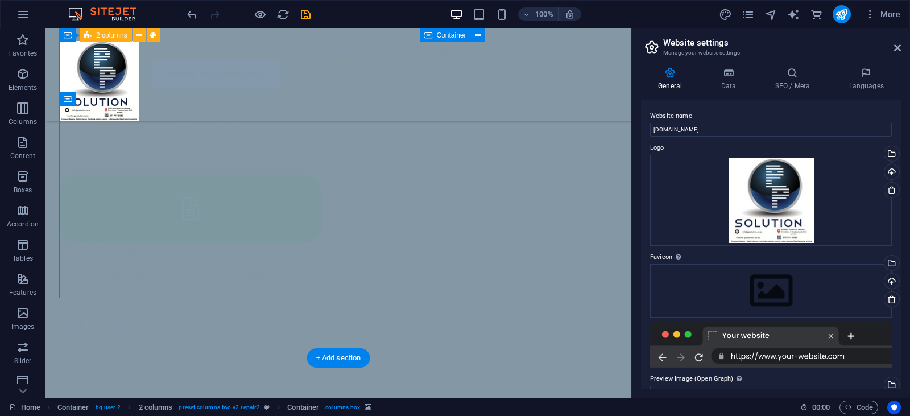
select select "px"
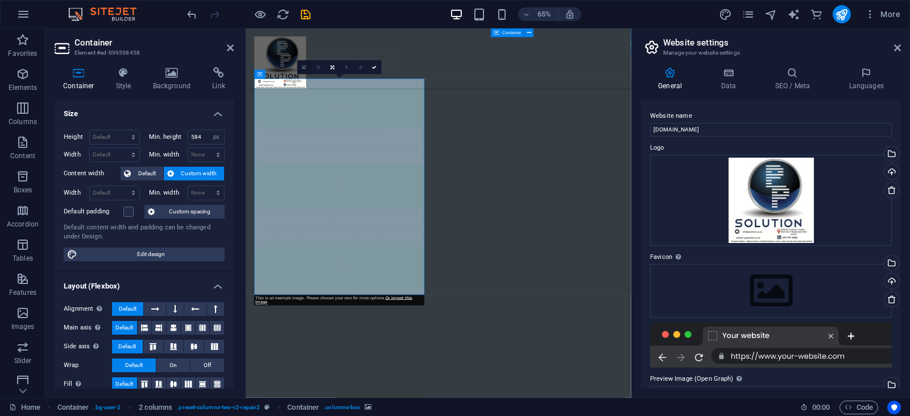
click at [301, 69] on link at bounding box center [305, 67] width 14 height 14
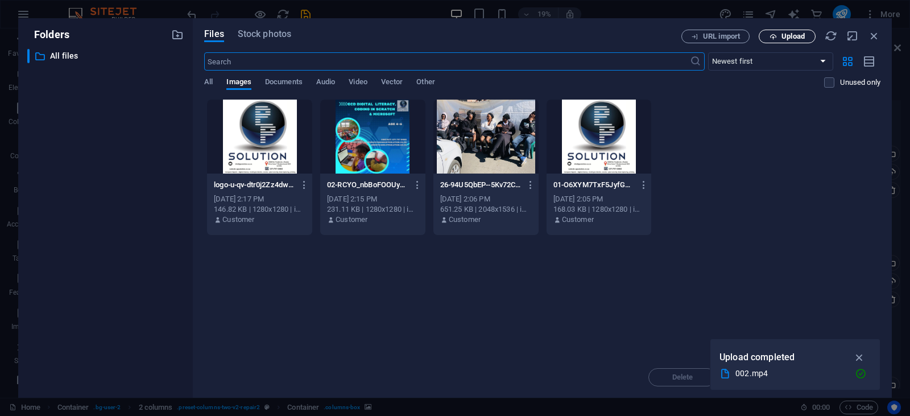
click at [780, 38] on span "Upload" at bounding box center [787, 36] width 47 height 7
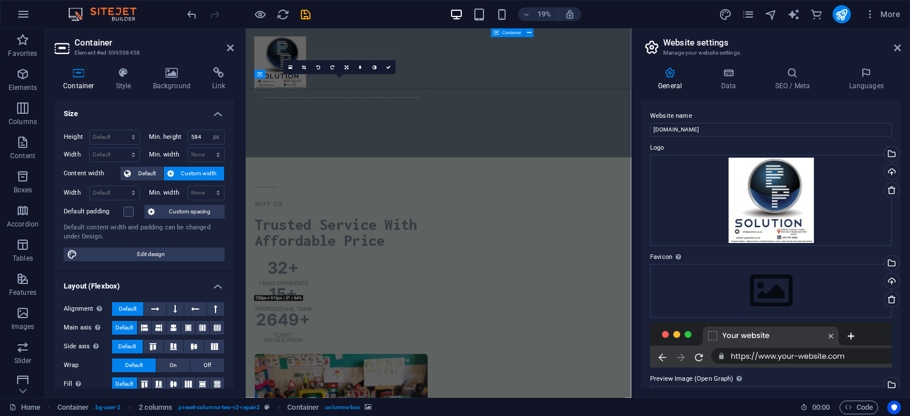
scroll to position [1593, 0]
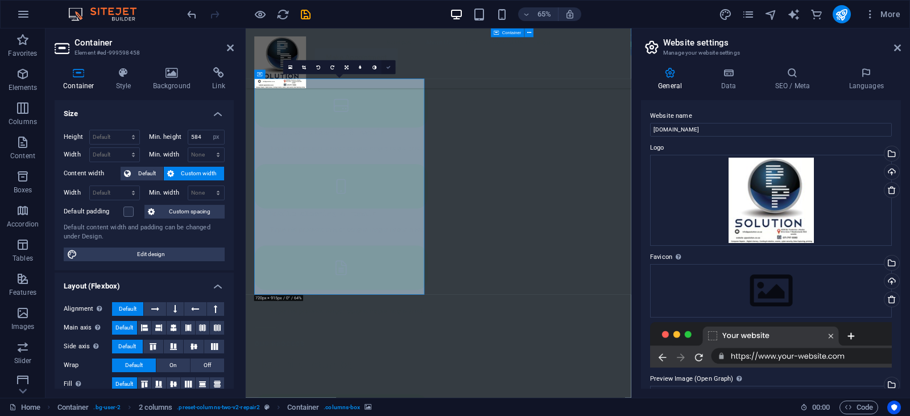
click at [392, 67] on link at bounding box center [389, 67] width 14 height 14
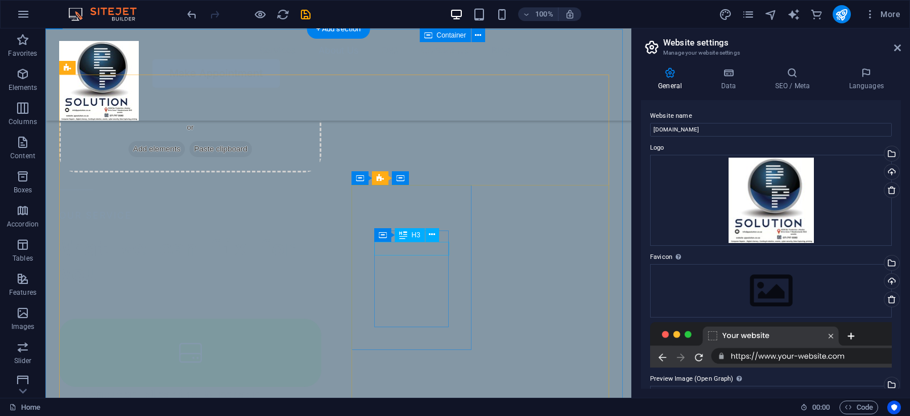
scroll to position [1365, 0]
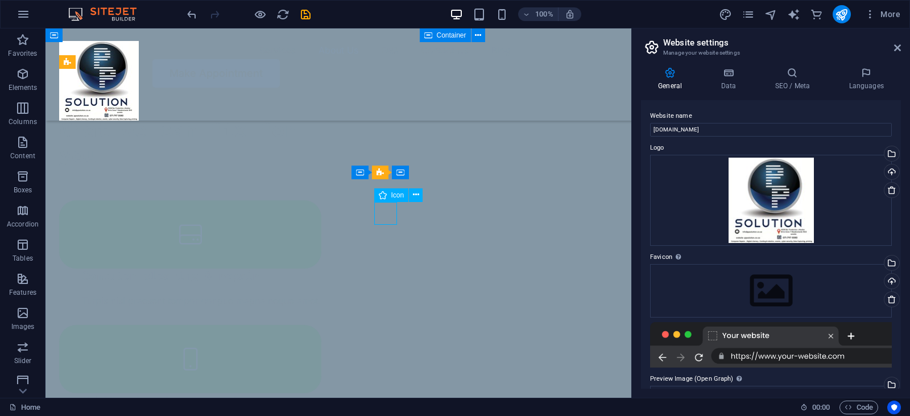
click at [377, 202] on div "Icon" at bounding box center [402, 195] width 56 height 14
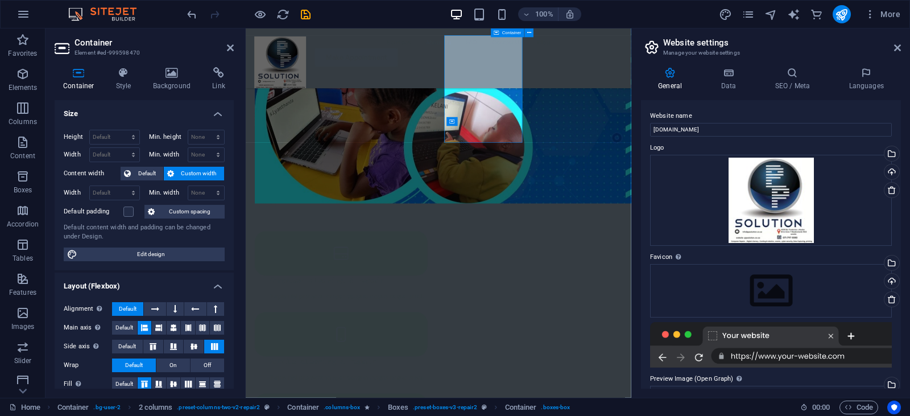
scroll to position [1505, 0]
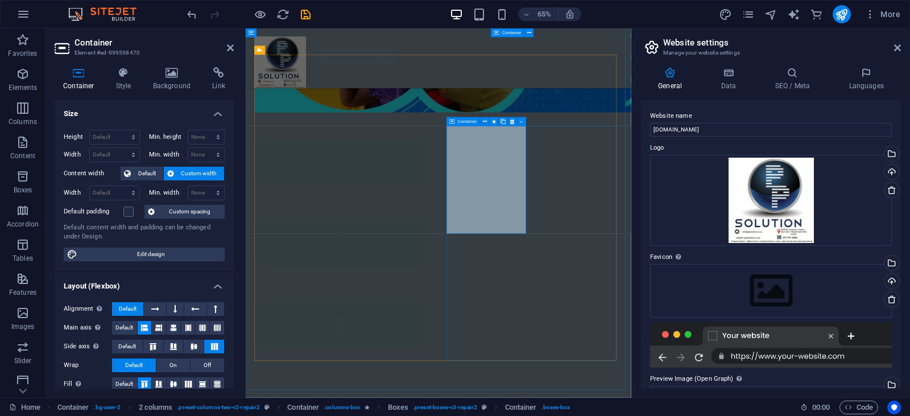
click at [451, 120] on icon at bounding box center [452, 121] width 5 height 9
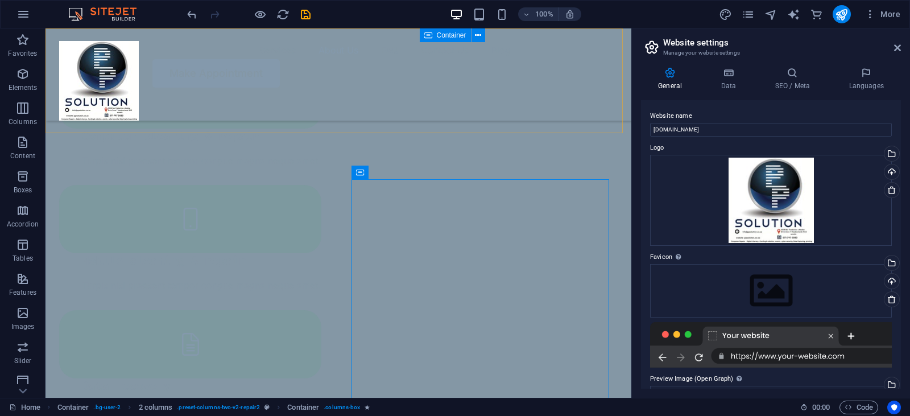
scroll to position [1365, 0]
click at [451, 120] on div "Menu Services About Us FAQ Contact Us Blog Make Appointment" at bounding box center [339, 74] width 586 height 92
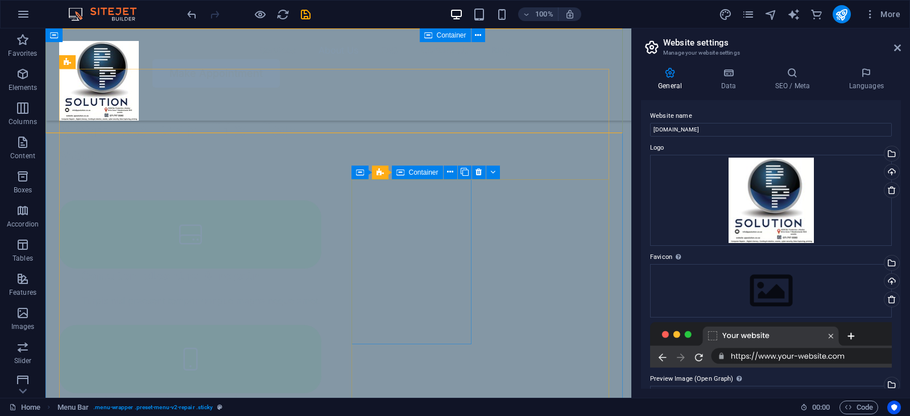
click at [401, 172] on icon at bounding box center [401, 173] width 8 height 14
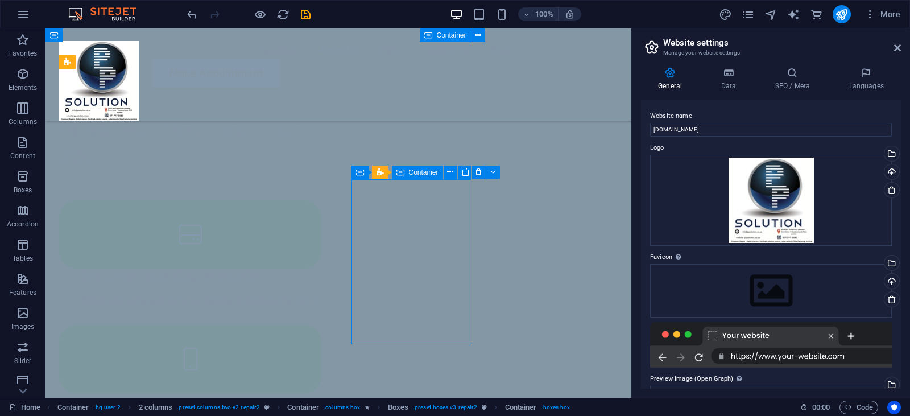
click at [402, 174] on icon at bounding box center [401, 173] width 8 height 14
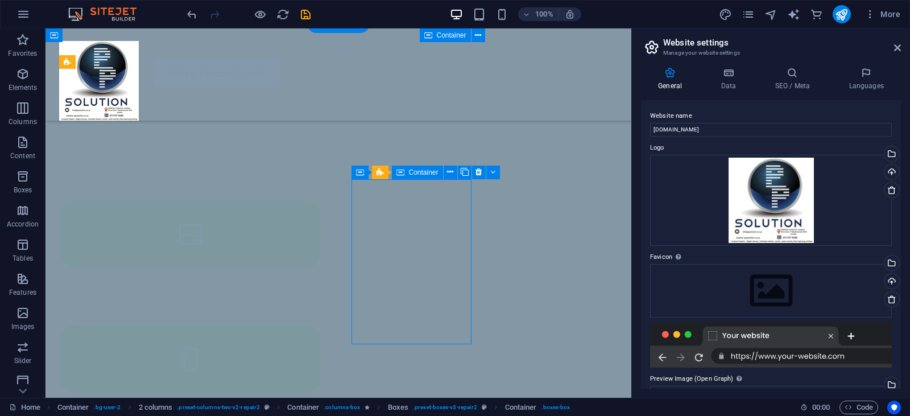
click at [447, 173] on icon at bounding box center [450, 172] width 6 height 12
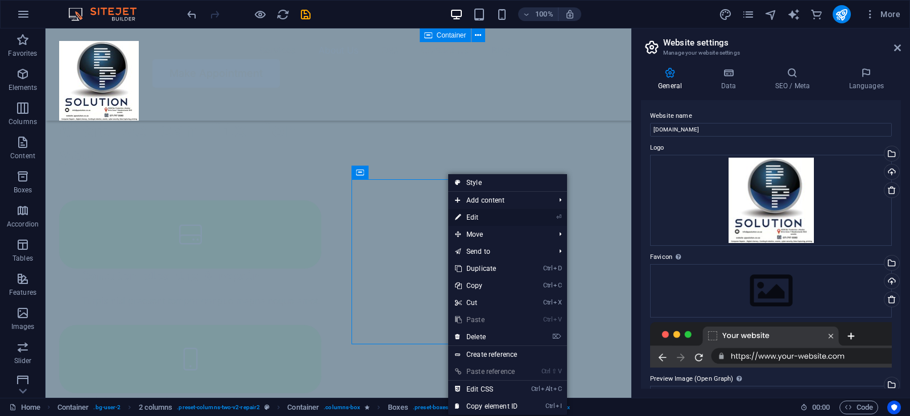
click at [547, 217] on li "⏎ Edit" at bounding box center [507, 217] width 119 height 17
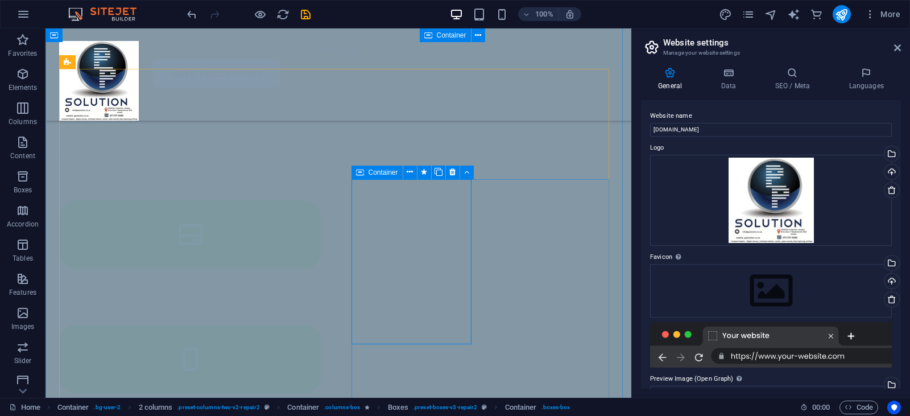
click at [367, 172] on div "Container" at bounding box center [377, 173] width 51 height 14
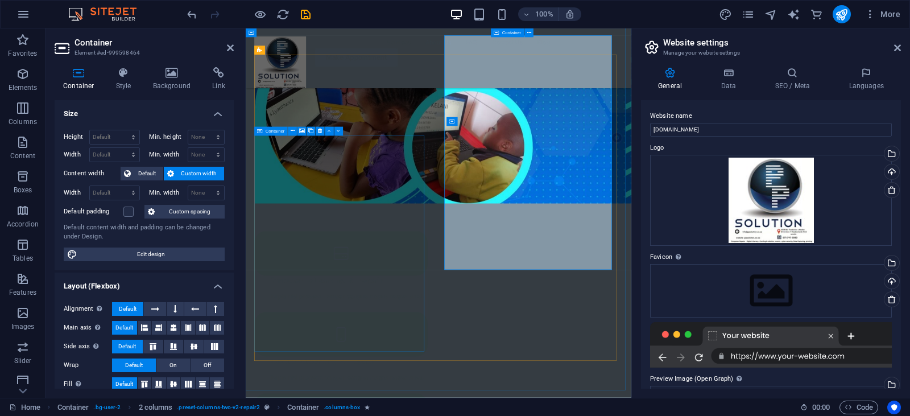
scroll to position [1505, 0]
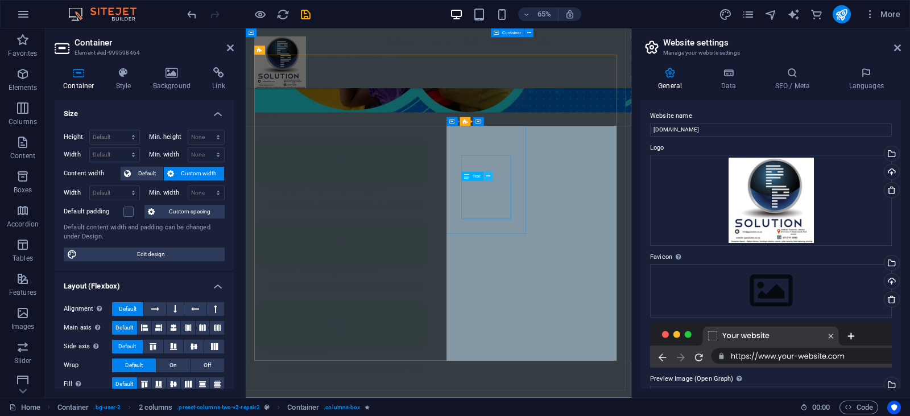
click at [492, 175] on button at bounding box center [488, 176] width 9 height 9
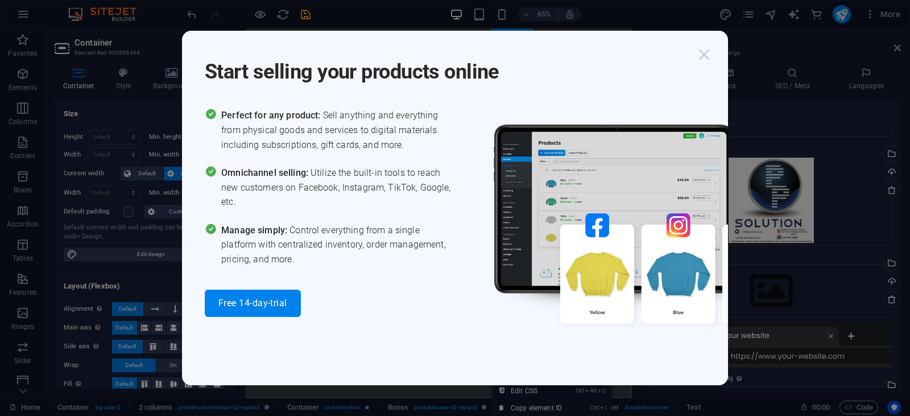
click at [705, 55] on icon "button" at bounding box center [704, 54] width 20 height 20
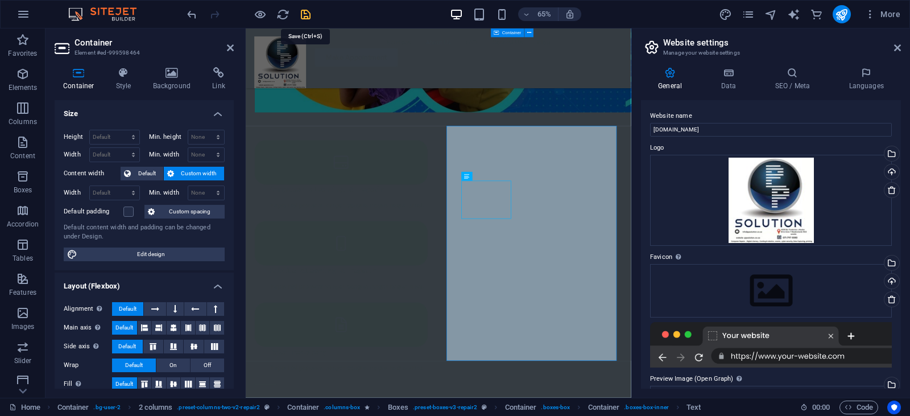
click at [307, 11] on icon "save" at bounding box center [305, 14] width 13 height 13
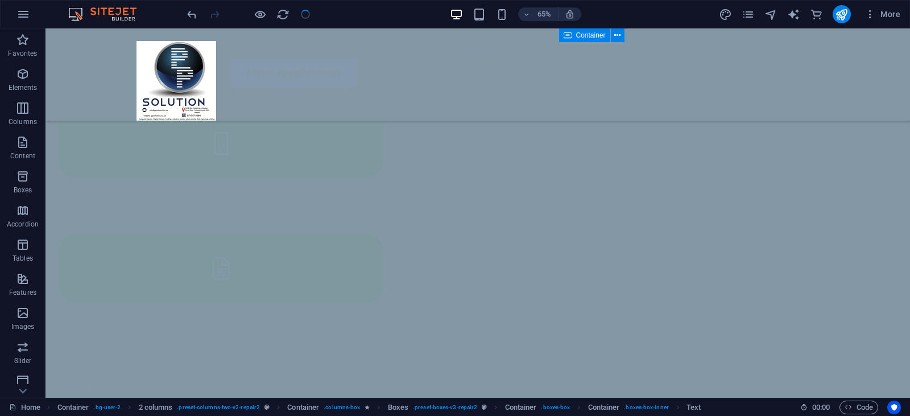
scroll to position [1315, 0]
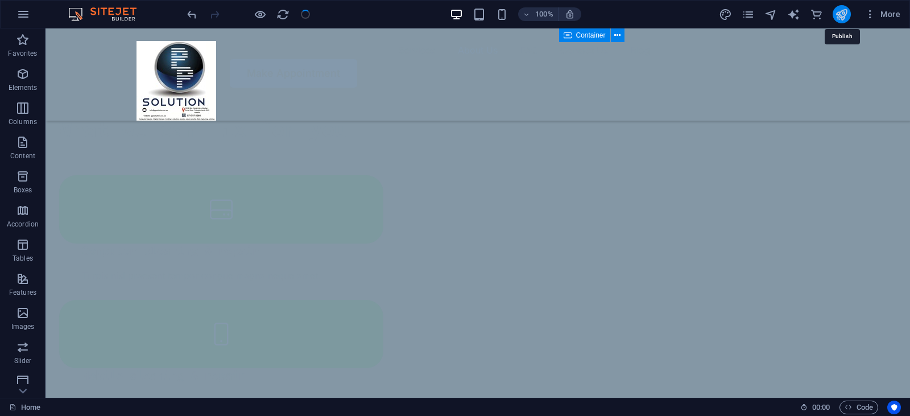
click at [844, 14] on icon "publish" at bounding box center [841, 14] width 13 height 13
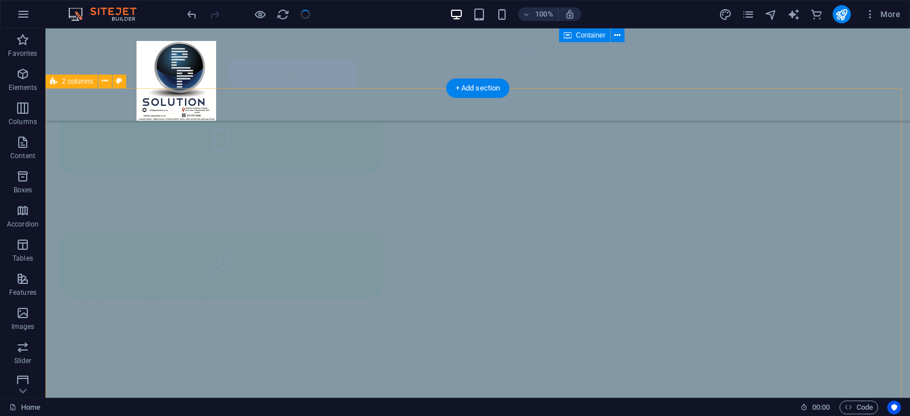
scroll to position [1998, 0]
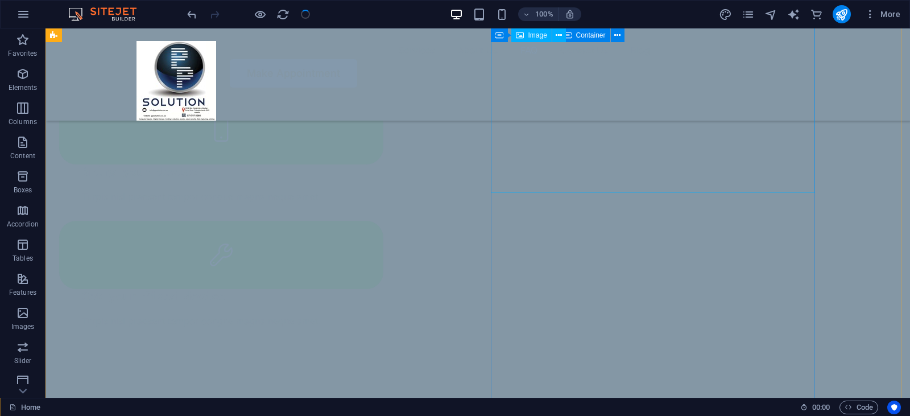
select select "%"
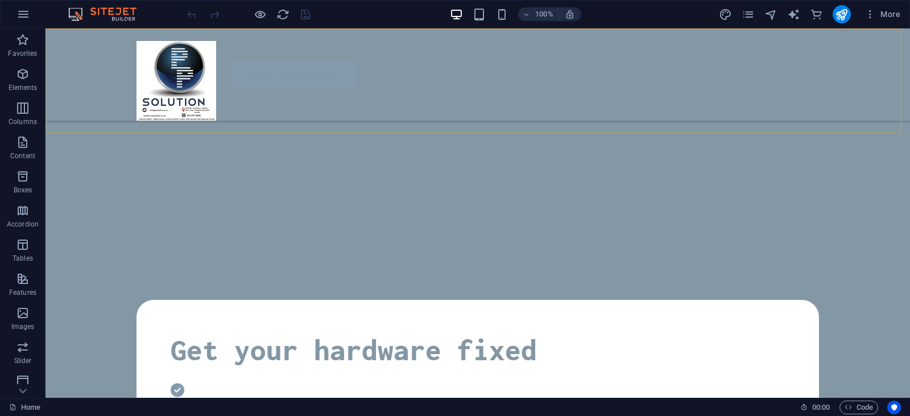
scroll to position [171, 0]
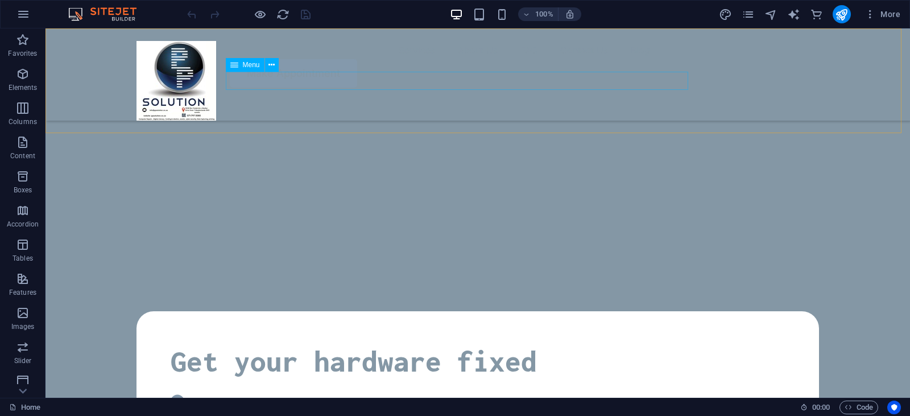
click at [462, 59] on nav "Services About Us FAQ Contact Us Blog" at bounding box center [478, 50] width 683 height 18
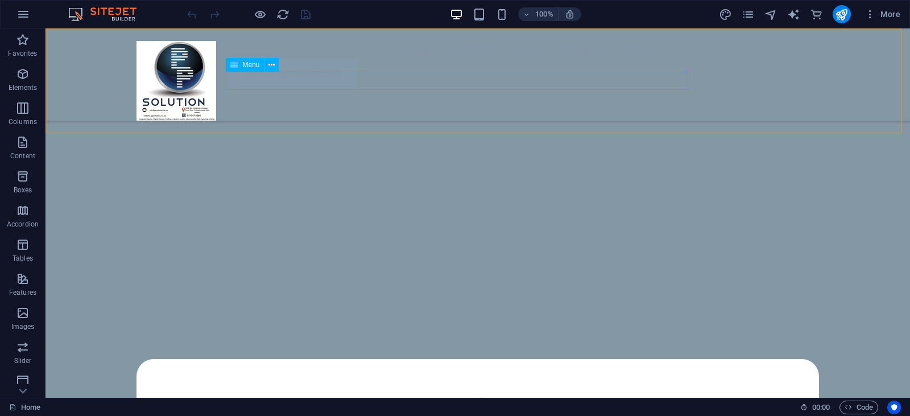
select select "1"
select select
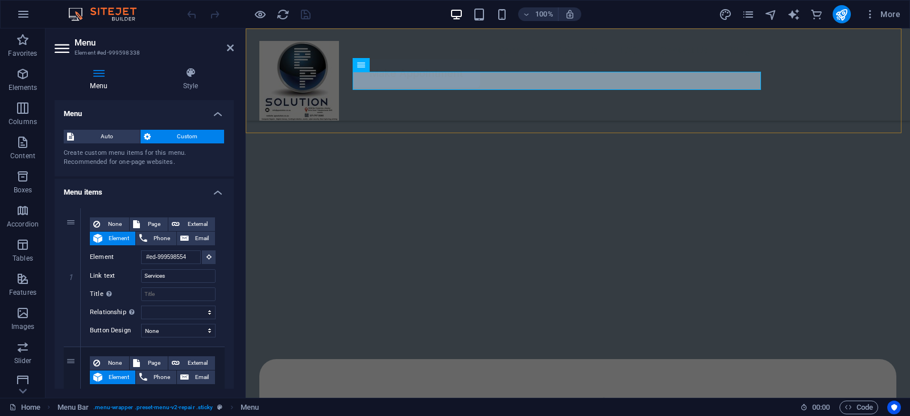
click at [521, 48] on div "Menu Services About Us FAQ Contact Us Blog Make Appointment" at bounding box center [578, 74] width 665 height 92
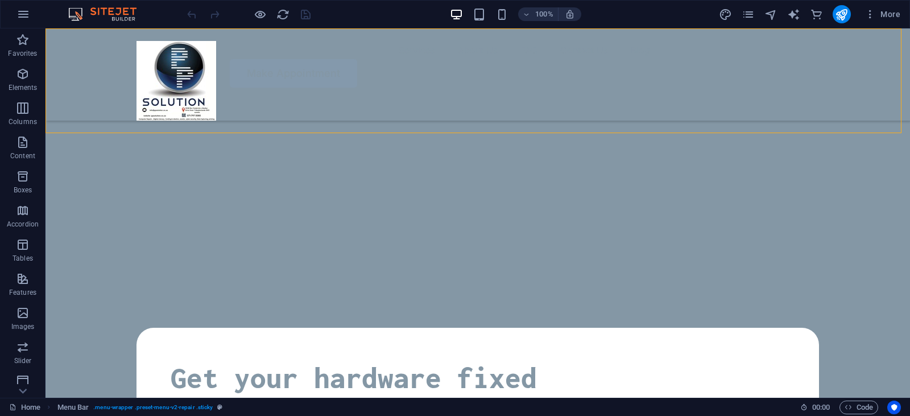
click at [521, 48] on div "Menu Services About Us FAQ Contact Us Blog Make Appointment" at bounding box center [478, 74] width 865 height 92
click at [320, 48] on div "Menu Services About Us FAQ Contact Us Blog Make Appointment" at bounding box center [478, 74] width 865 height 92
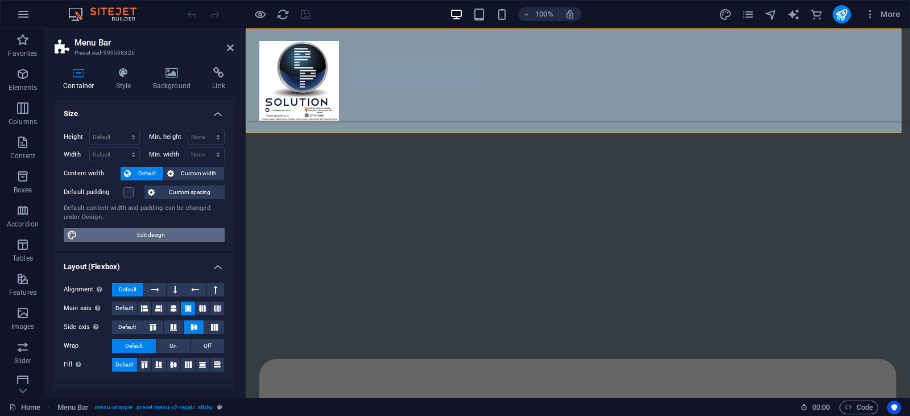
drag, startPoint x: 166, startPoint y: 233, endPoint x: 553, endPoint y: 243, distance: 387.6
click at [166, 233] on span "Edit design" at bounding box center [151, 235] width 141 height 14
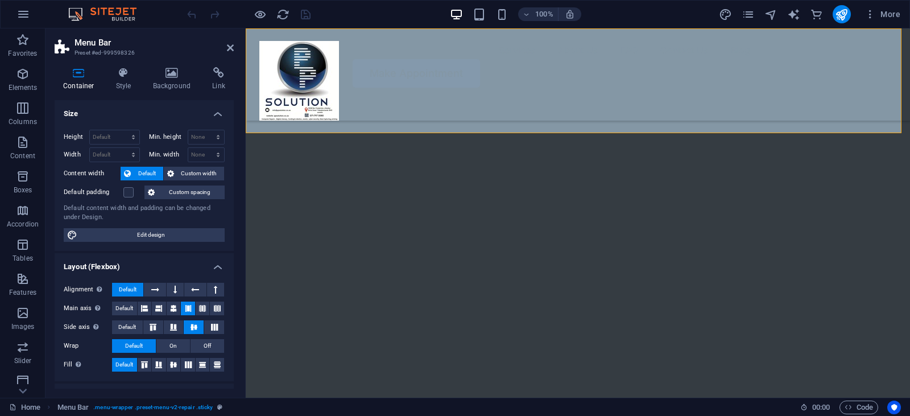
select select "rem"
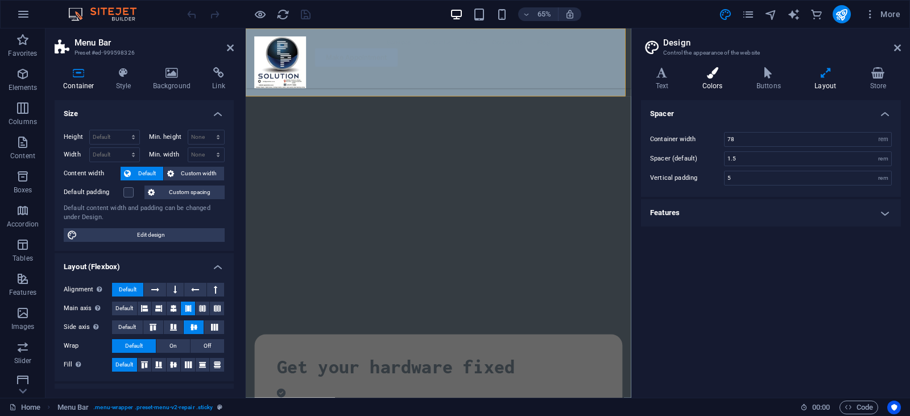
click at [715, 81] on h4 "Colors" at bounding box center [715, 79] width 54 height 24
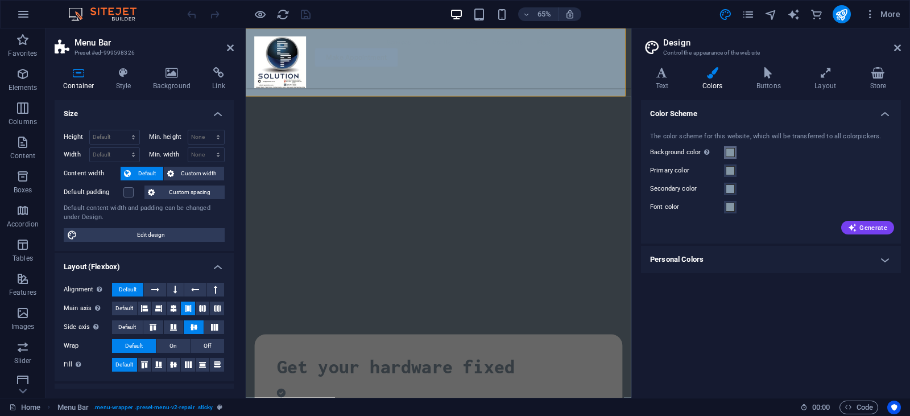
click at [731, 154] on span at bounding box center [730, 152] width 9 height 9
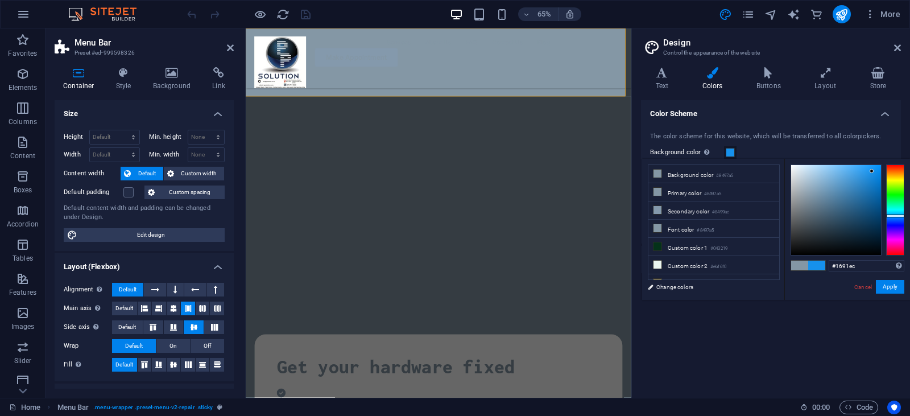
drag, startPoint x: 808, startPoint y: 195, endPoint x: 872, endPoint y: 171, distance: 68.1
click at [872, 171] on div at bounding box center [872, 171] width 4 height 4
click at [890, 285] on button "Apply" at bounding box center [890, 287] width 28 height 14
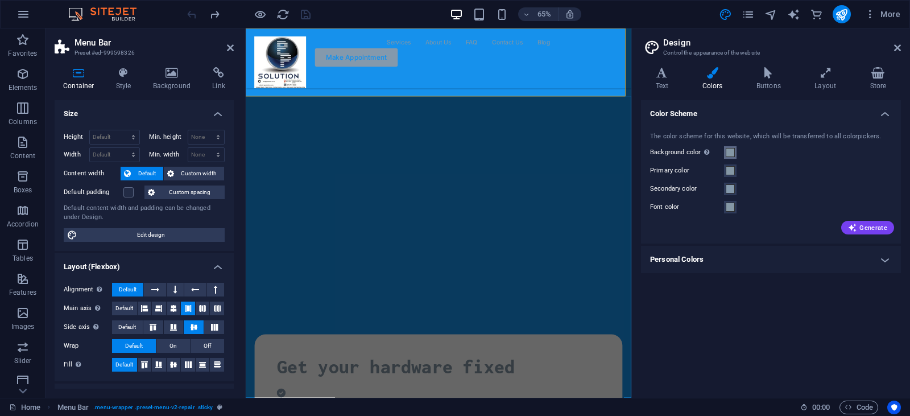
click at [732, 155] on span at bounding box center [730, 152] width 9 height 9
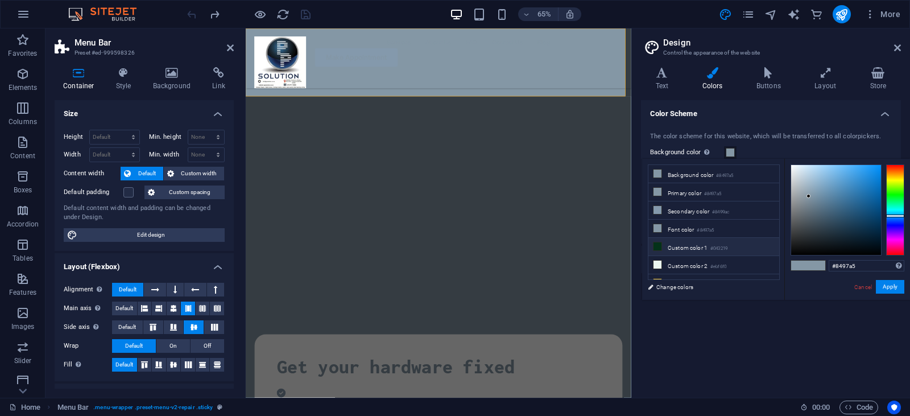
click at [694, 247] on li "Custom color 1 #043219" at bounding box center [714, 247] width 131 height 18
type input "#043219"
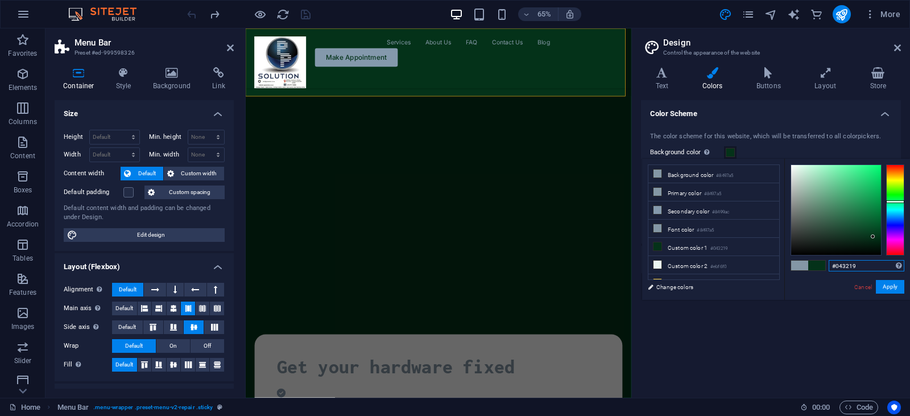
drag, startPoint x: 861, startPoint y: 263, endPoint x: 822, endPoint y: 266, distance: 38.8
click at [822, 266] on div "#043219 Supported formats #0852ed rgb(8, 82, 237) rgba(8, 82, 237, 90%) hsv(221…" at bounding box center [848, 312] width 126 height 306
drag, startPoint x: 894, startPoint y: 287, endPoint x: 531, endPoint y: 364, distance: 371.6
click at [894, 287] on button "Apply" at bounding box center [890, 287] width 28 height 14
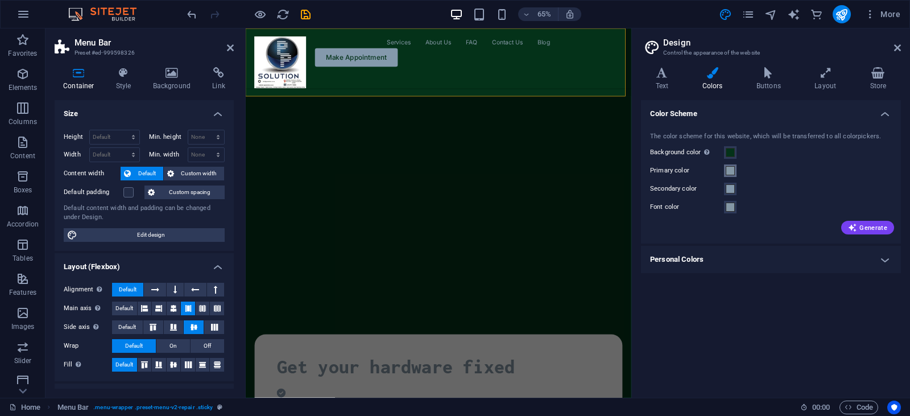
click at [729, 171] on span at bounding box center [730, 170] width 9 height 9
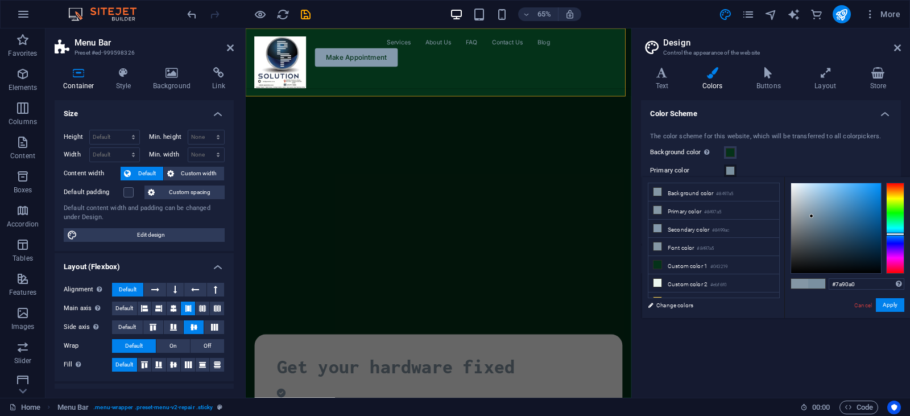
type input "#7c92a2"
click at [812, 216] on div at bounding box center [836, 228] width 90 height 90
click at [886, 306] on button "Apply" at bounding box center [890, 305] width 28 height 14
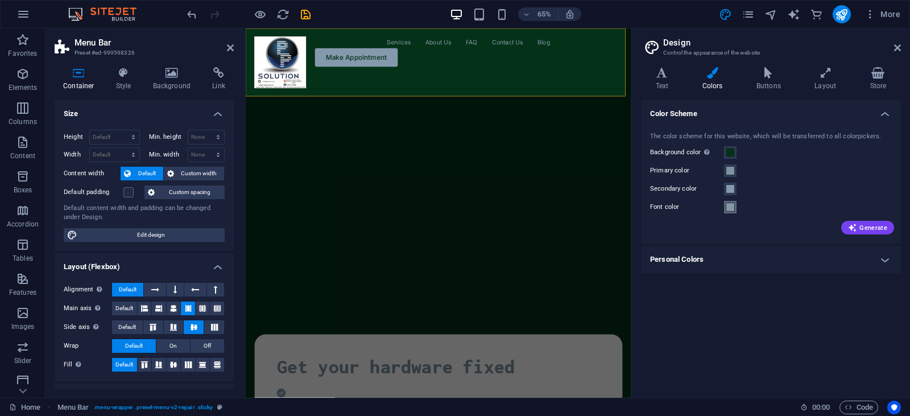
click at [730, 208] on span at bounding box center [730, 207] width 9 height 9
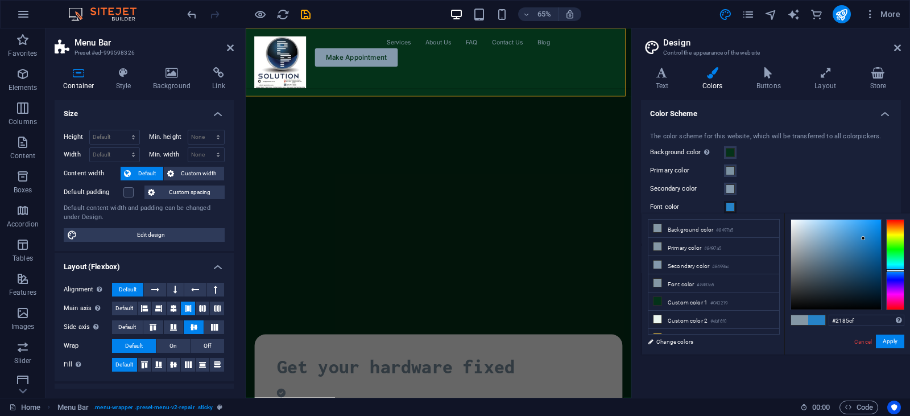
type input "#2186d0"
drag, startPoint x: 812, startPoint y: 250, endPoint x: 866, endPoint y: 236, distance: 56.6
click at [866, 236] on div at bounding box center [866, 235] width 4 height 4
click at [891, 344] on button "Apply" at bounding box center [890, 342] width 28 height 14
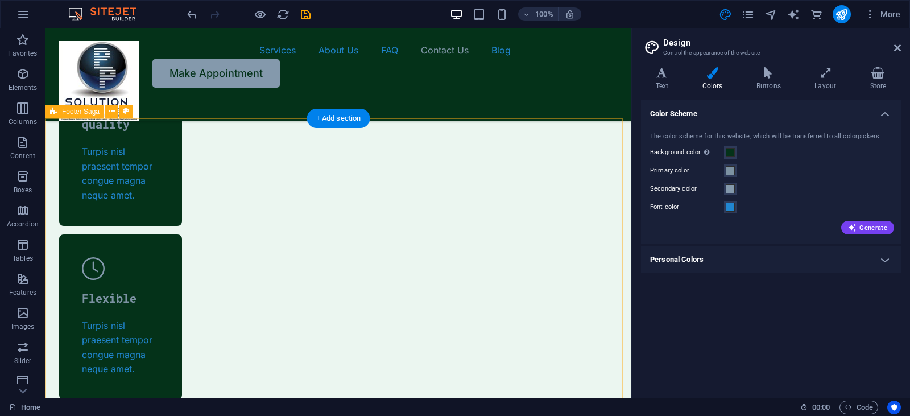
scroll to position [4113, 0]
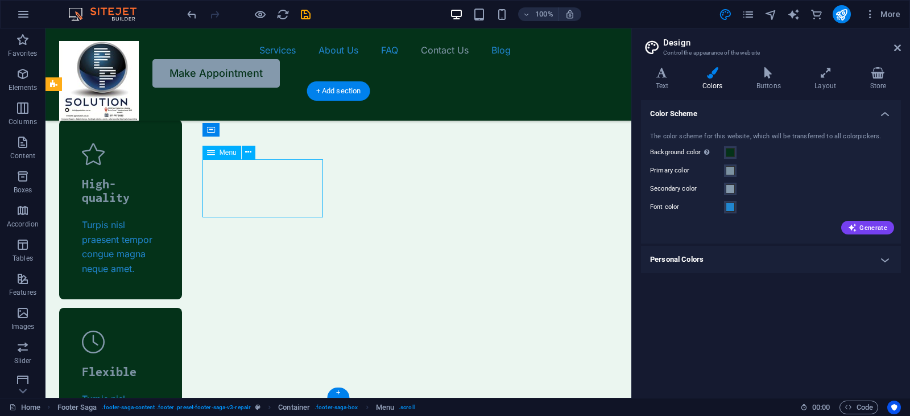
select select
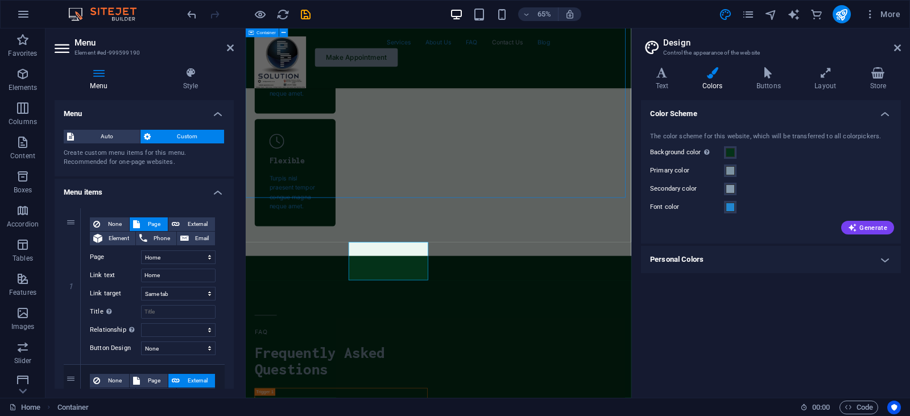
scroll to position [3738, 0]
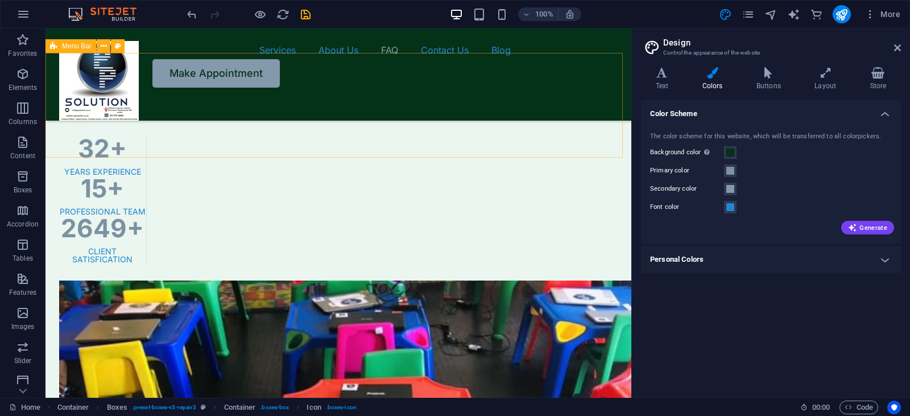
scroll to position [2885, 0]
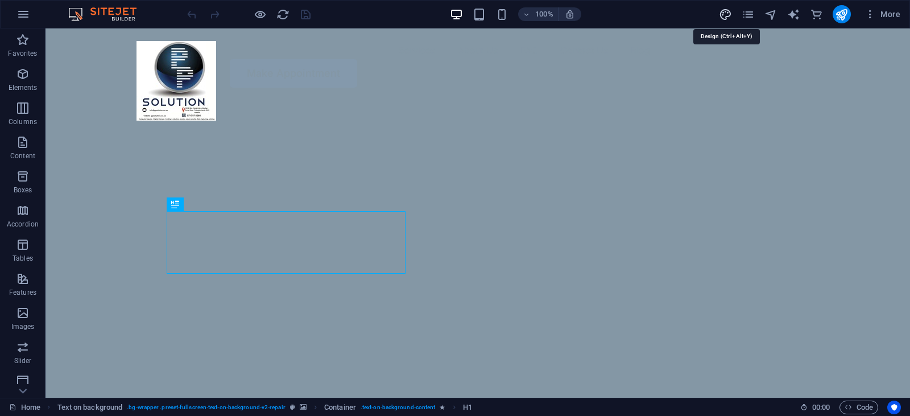
click at [724, 20] on icon "design" at bounding box center [725, 14] width 13 height 13
select select "px"
select select "400"
select select "px"
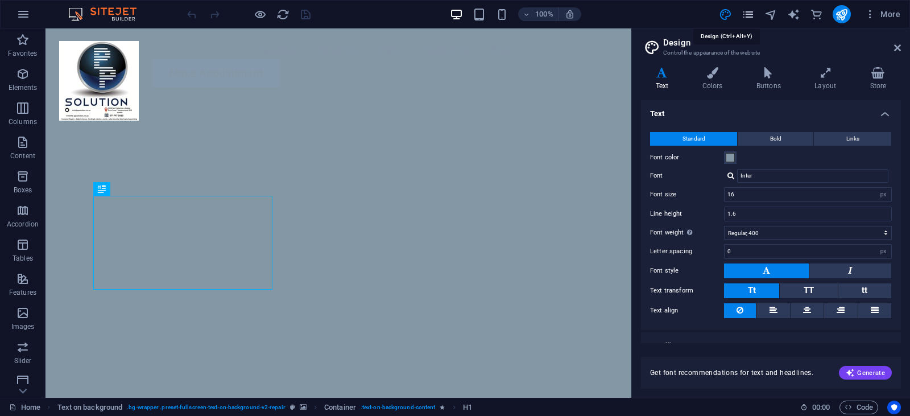
click at [753, 10] on icon "pages" at bounding box center [748, 14] width 13 height 13
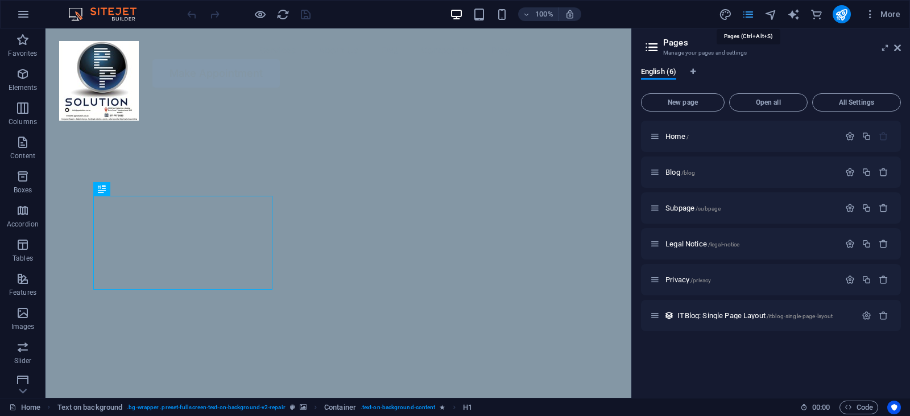
click at [752, 13] on icon "pages" at bounding box center [748, 14] width 13 height 13
click at [886, 171] on icon "button" at bounding box center [884, 172] width 10 height 10
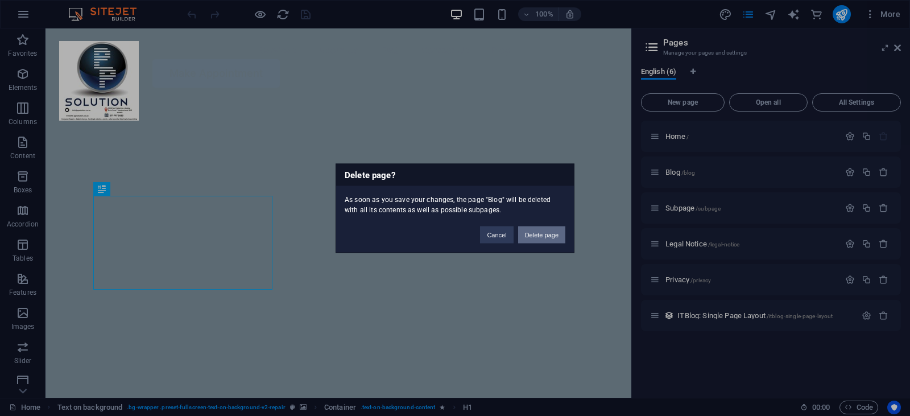
click at [547, 233] on button "Delete page" at bounding box center [541, 234] width 47 height 17
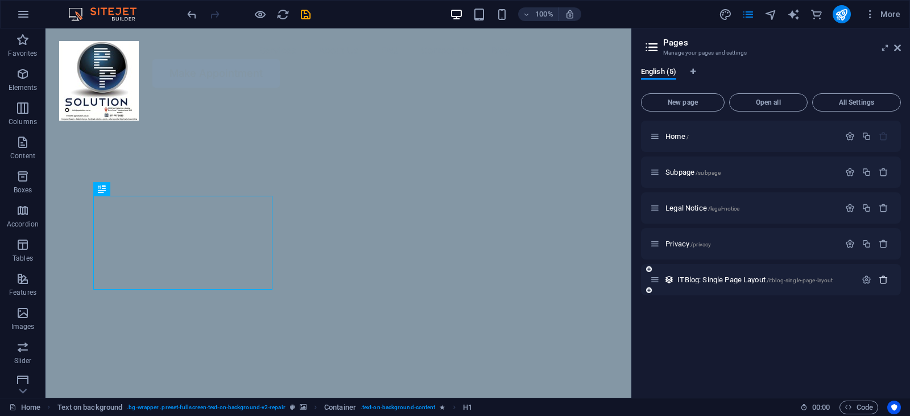
click at [886, 275] on icon "button" at bounding box center [884, 280] width 10 height 10
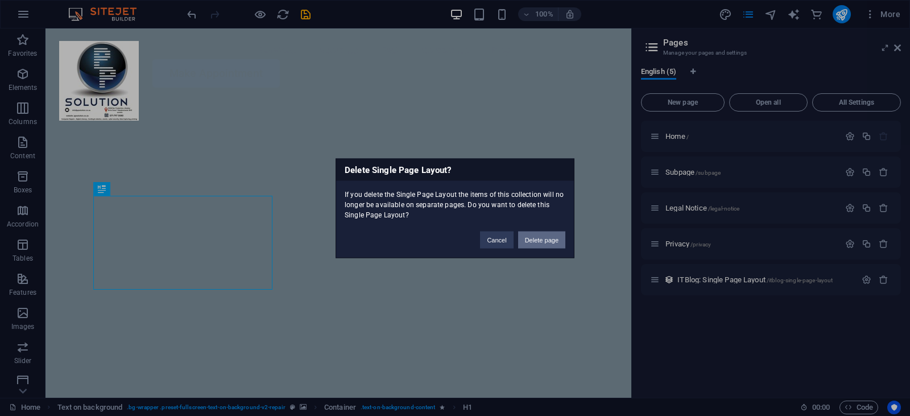
click at [542, 240] on button "Delete page" at bounding box center [541, 239] width 47 height 17
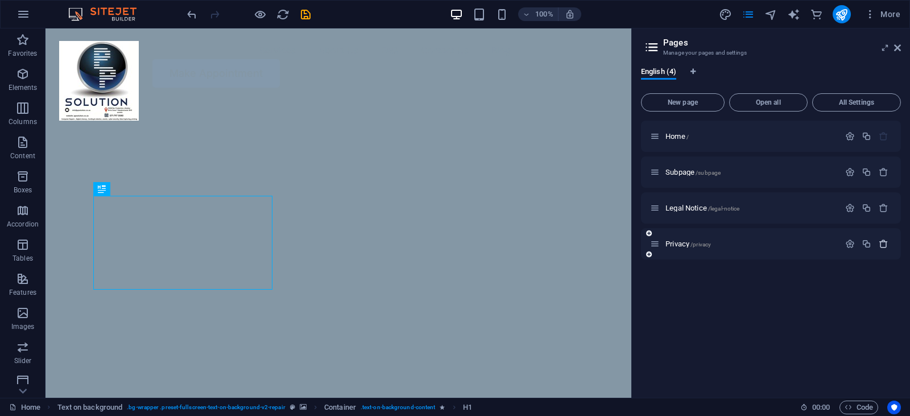
click at [887, 240] on icon "button" at bounding box center [884, 244] width 10 height 10
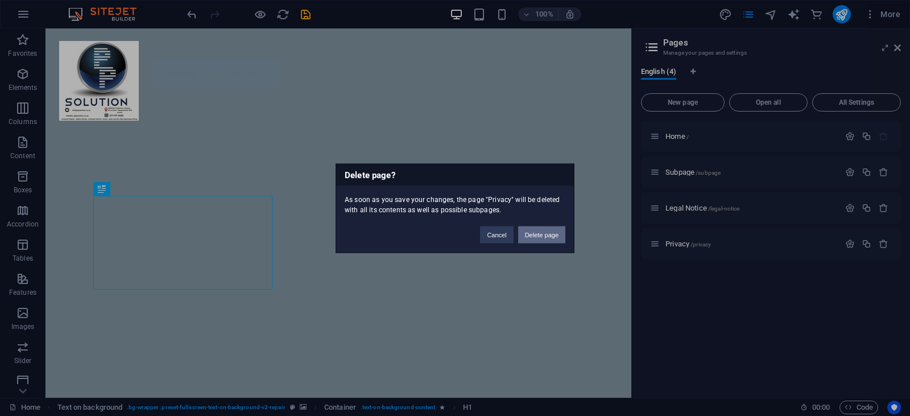
click at [550, 235] on button "Delete page" at bounding box center [541, 234] width 47 height 17
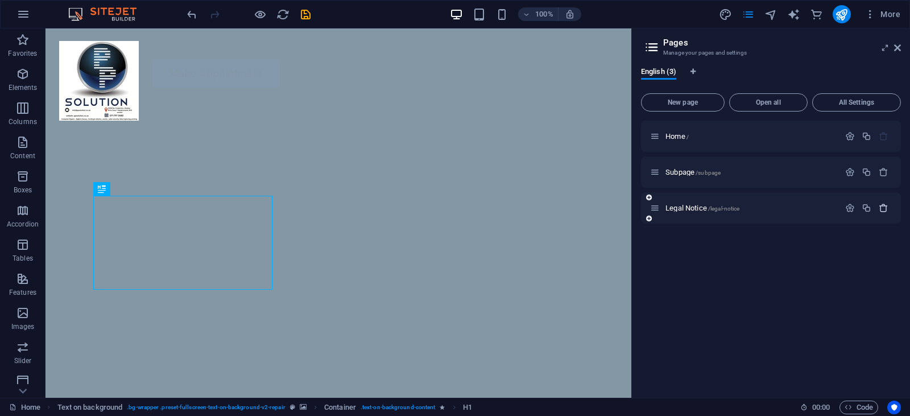
click at [881, 209] on icon "button" at bounding box center [884, 208] width 10 height 10
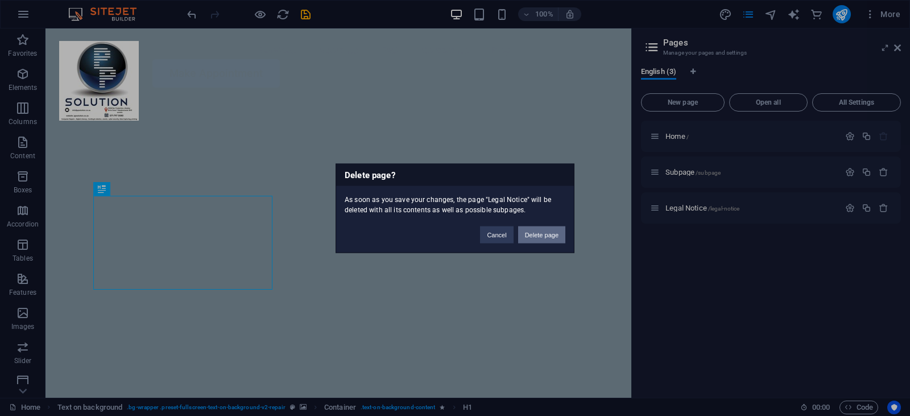
click at [534, 232] on button "Delete page" at bounding box center [541, 234] width 47 height 17
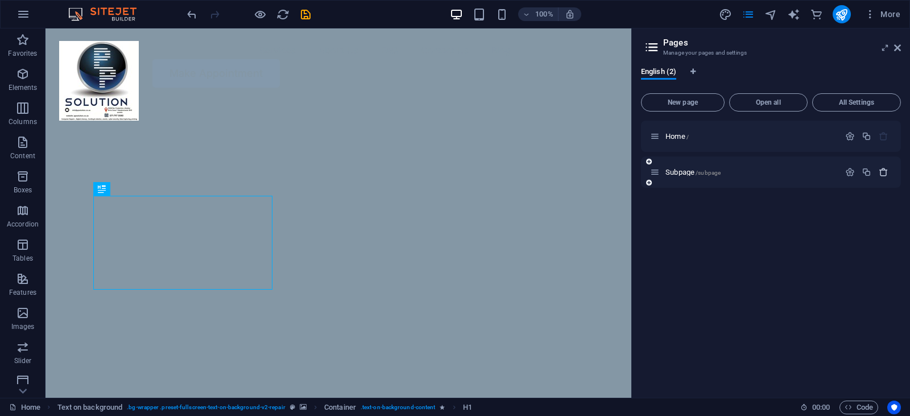
click at [887, 171] on icon "button" at bounding box center [884, 172] width 10 height 10
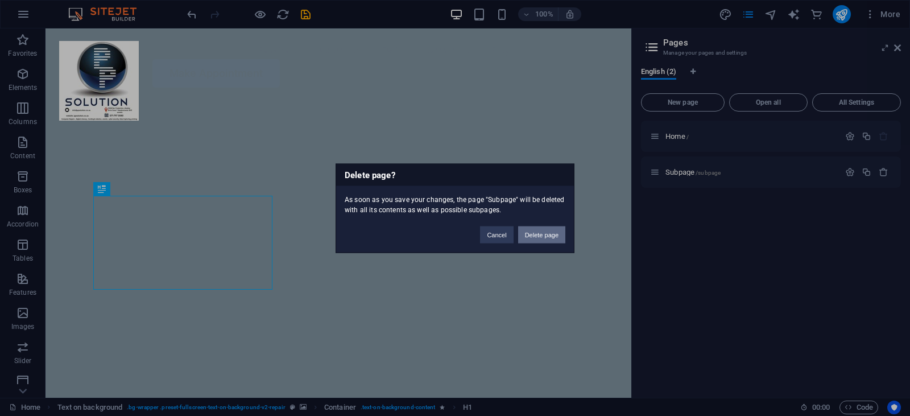
click at [537, 230] on button "Delete page" at bounding box center [541, 234] width 47 height 17
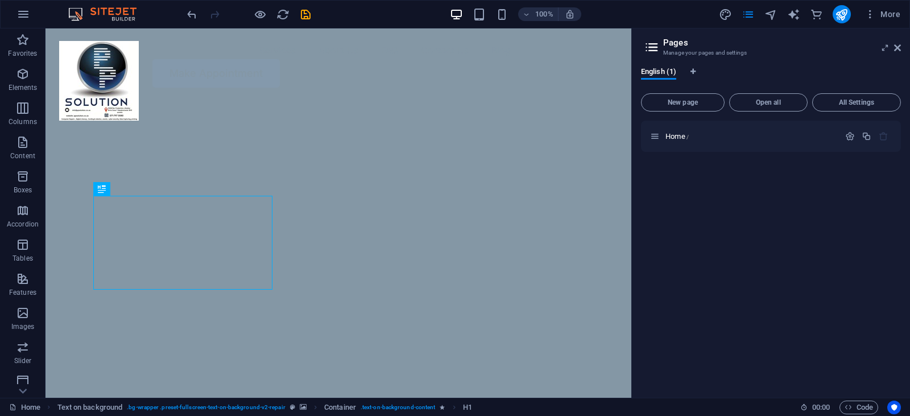
click at [858, 97] on button "All Settings" at bounding box center [856, 102] width 89 height 18
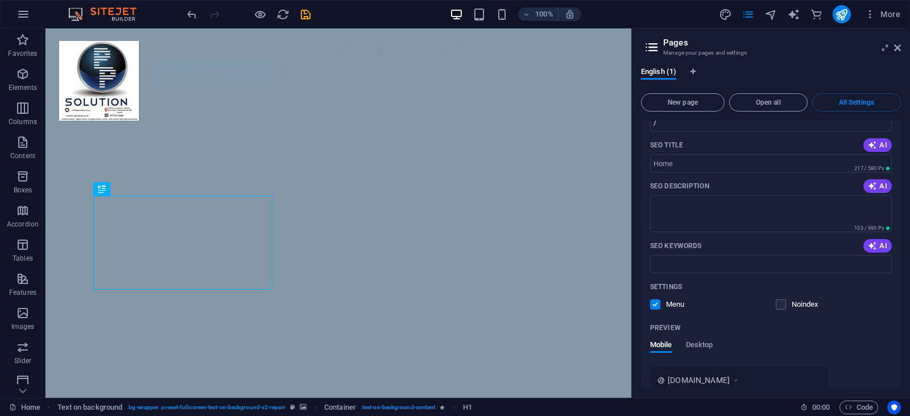
scroll to position [78, 0]
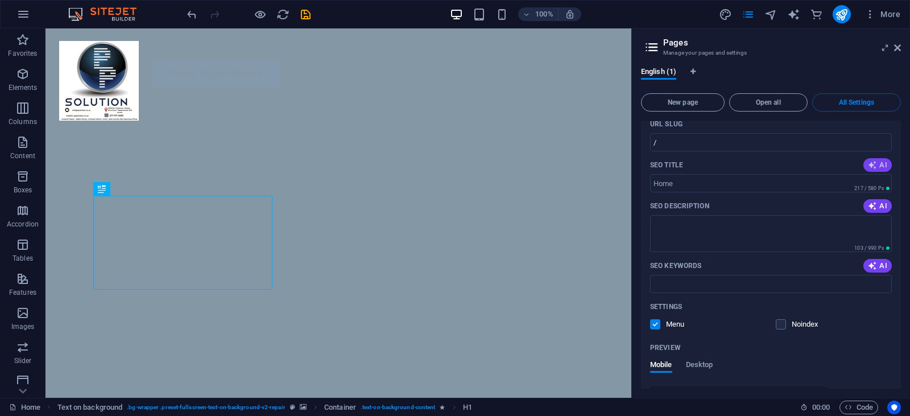
click at [873, 163] on icon "button" at bounding box center [872, 164] width 9 height 9
type input "Fast & Affordable Device Repairs"
click at [878, 204] on span "AI" at bounding box center [877, 205] width 19 height 9
type textarea "Get fast, affordable hardware repairs with flexible appointments. Trust our exp…"
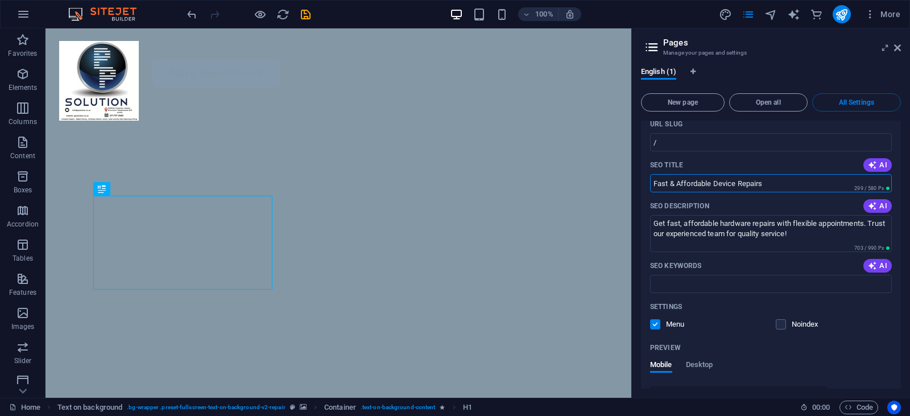
click at [802, 179] on input "Fast & Affordable Device Repairs" at bounding box center [771, 183] width 242 height 18
type input "F"
paste input "About PP Solution PP Solution is a private company dedicated to teaching kids c…"
click at [882, 161] on span "AI" at bounding box center [877, 164] width 19 height 9
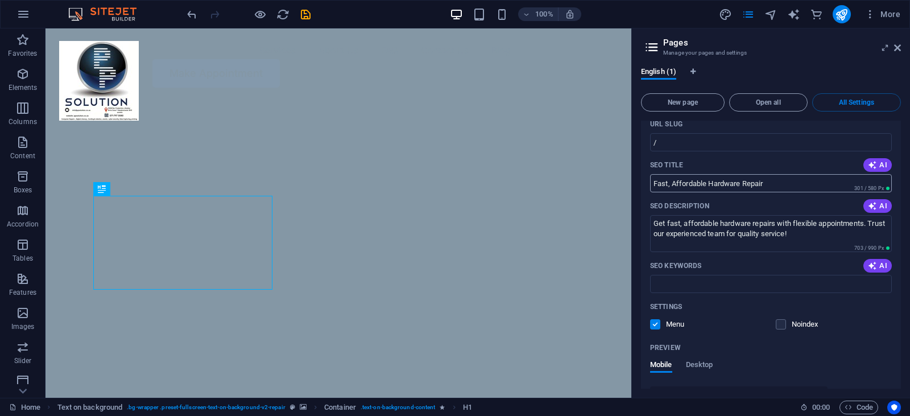
click at [802, 178] on input "Fast, Affordable Hardware Repair" at bounding box center [771, 183] width 242 height 18
type input "F"
click at [880, 164] on span "AI" at bounding box center [877, 164] width 19 height 9
type input "Fast & Affordable Device Repair"
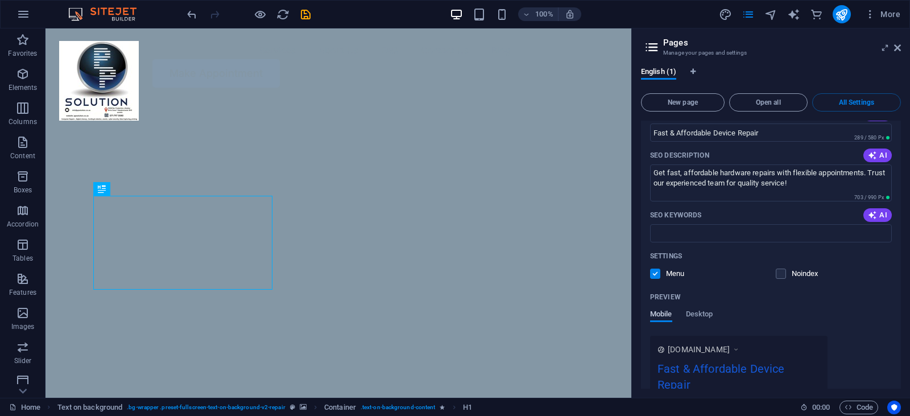
scroll to position [214, 0]
